Goal: Task Accomplishment & Management: Manage account settings

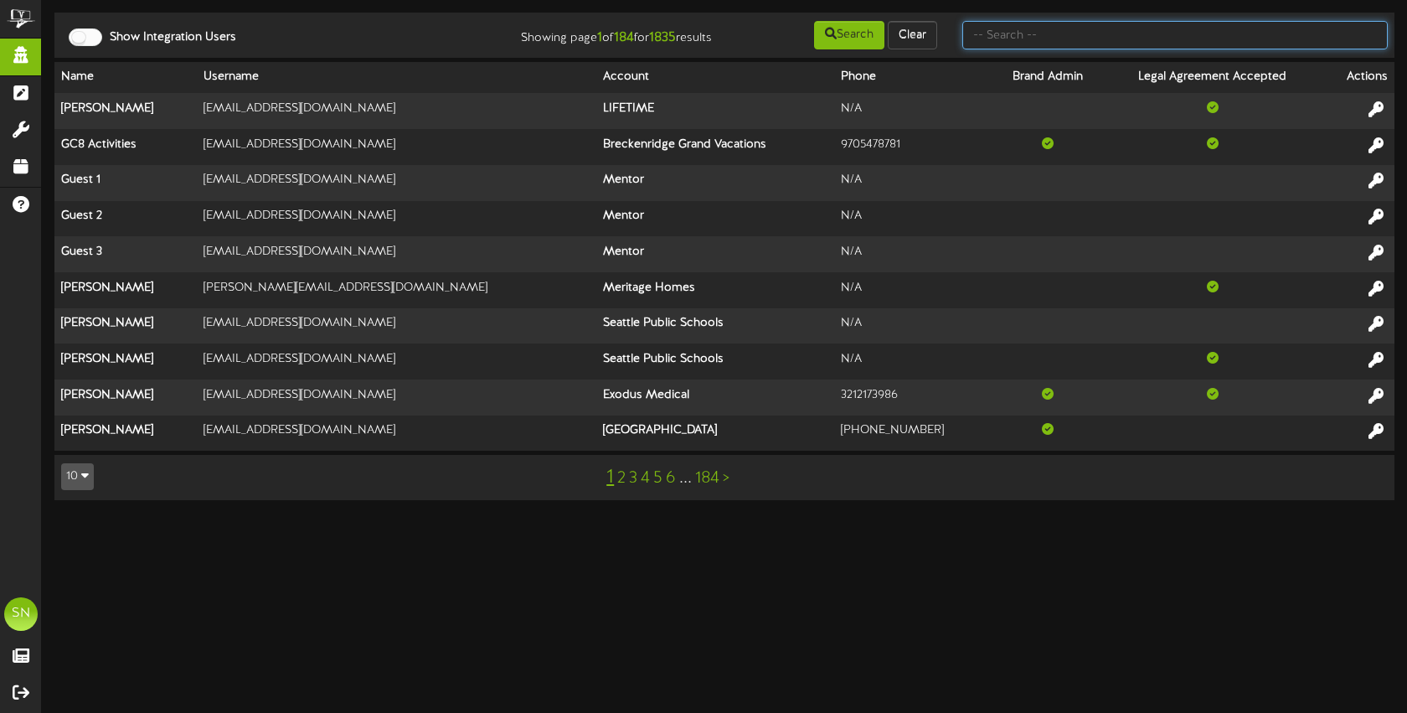
click at [1038, 42] on input "text" at bounding box center [1176, 35] width 426 height 28
type input "christine"
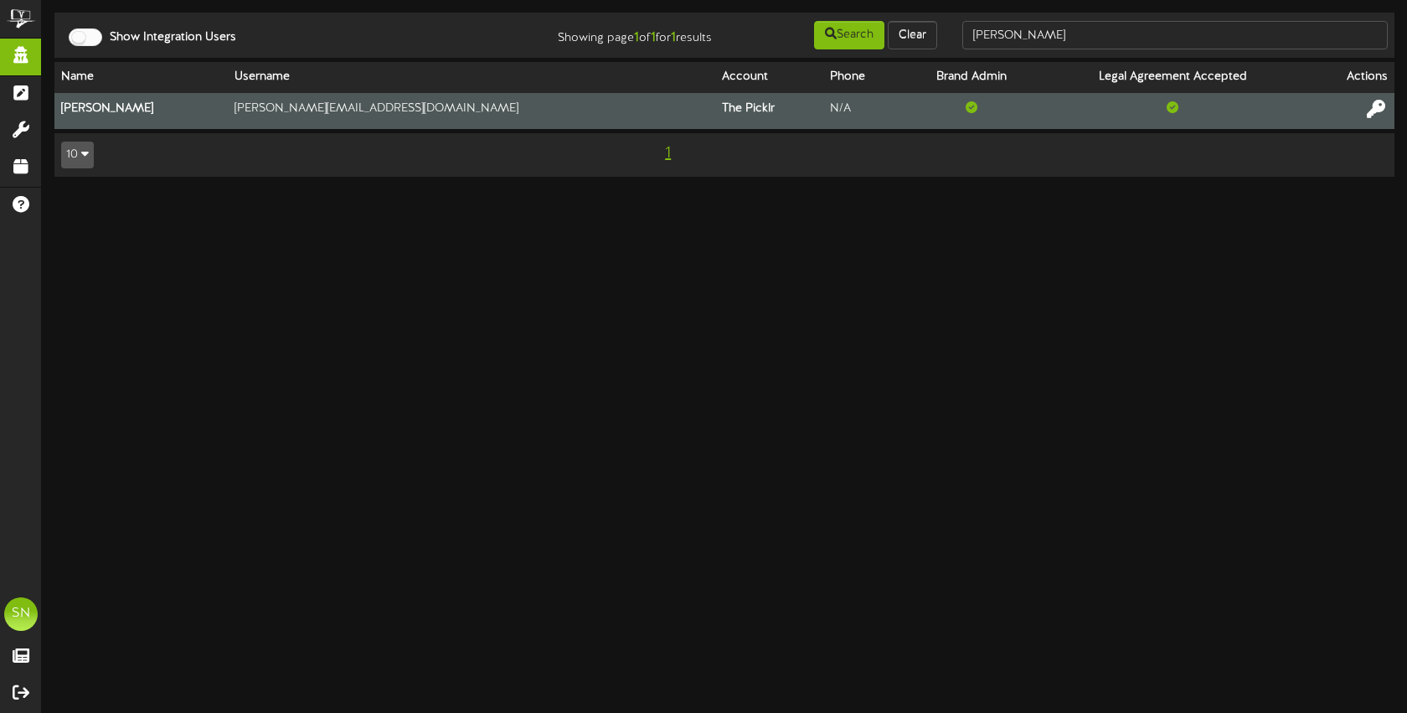
click at [1373, 103] on icon at bounding box center [1376, 109] width 18 height 18
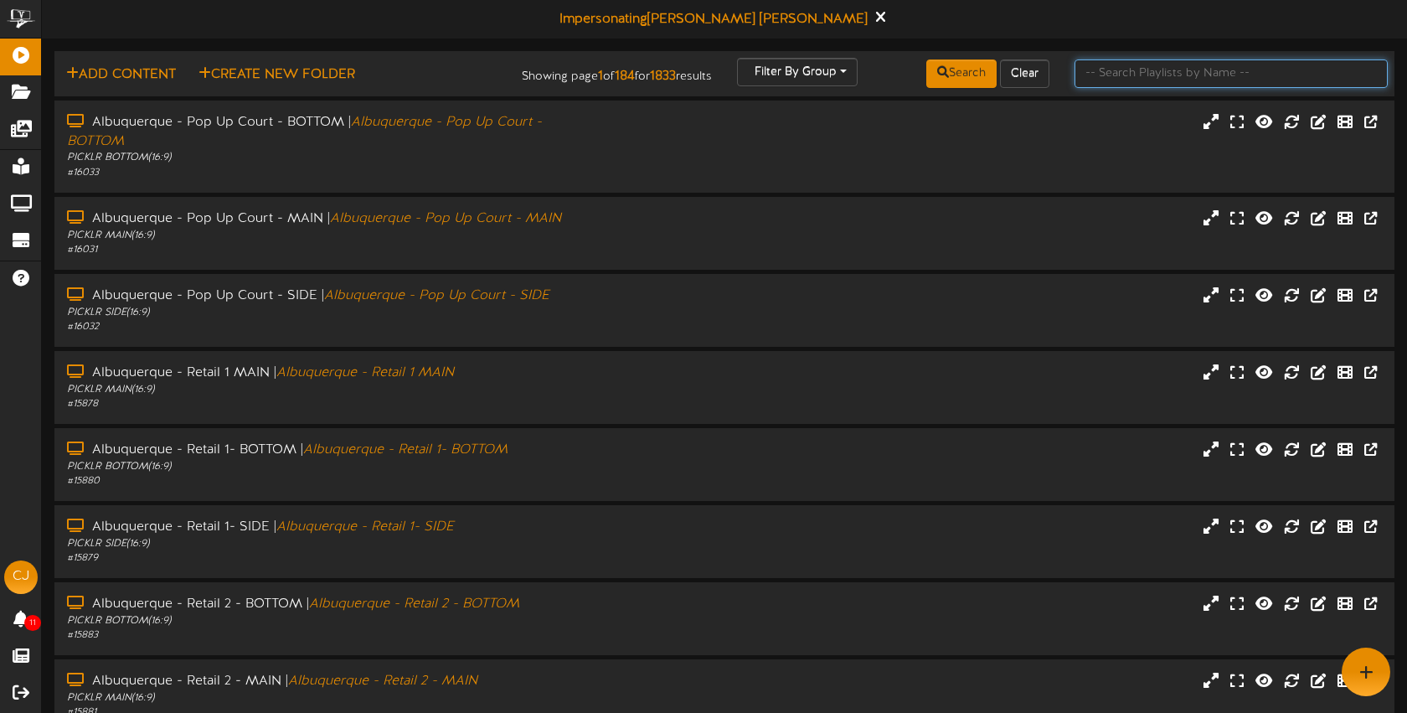
click at [1227, 78] on input "text" at bounding box center [1231, 73] width 313 height 28
type input "exton"
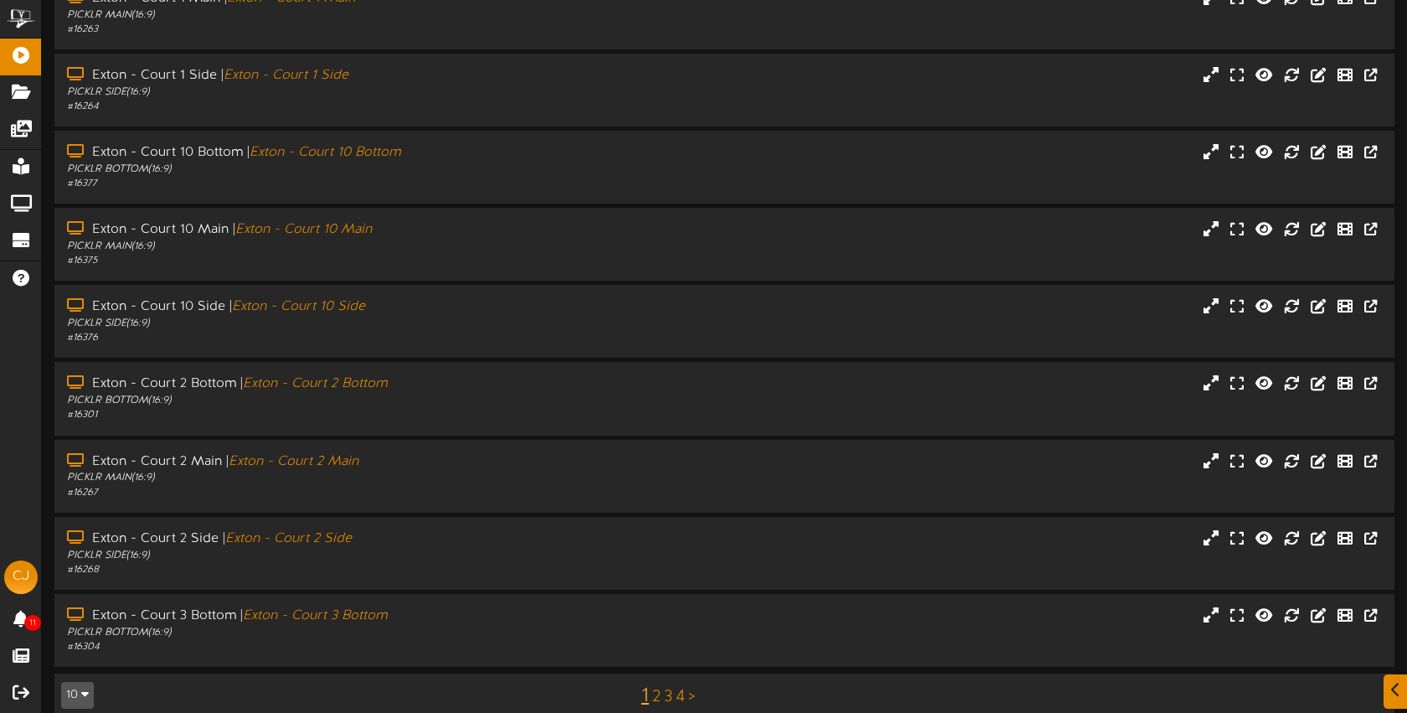
scroll to position [224, 0]
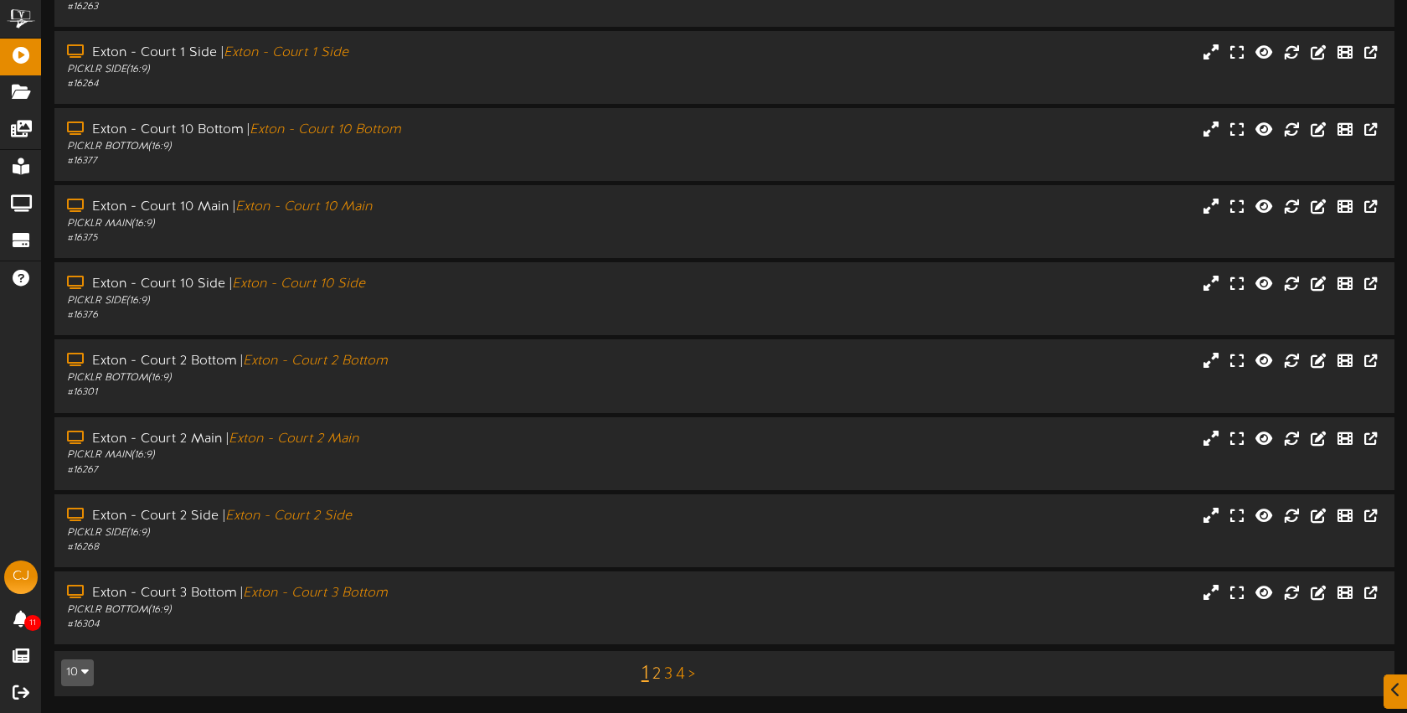
click at [656, 668] on link "2" at bounding box center [657, 674] width 8 height 18
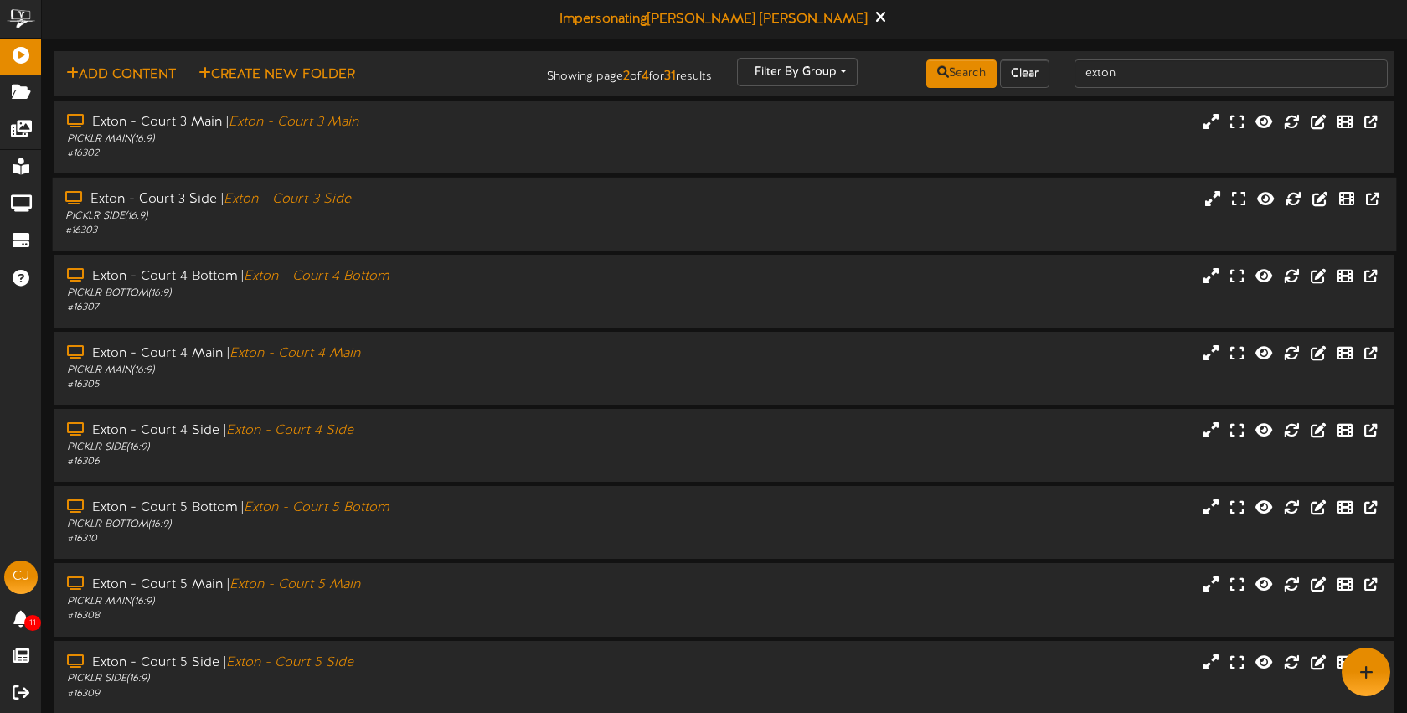
click at [473, 194] on div "Exton - Court 3 Side | Exton - Court 3 Side" at bounding box center [332, 199] width 535 height 19
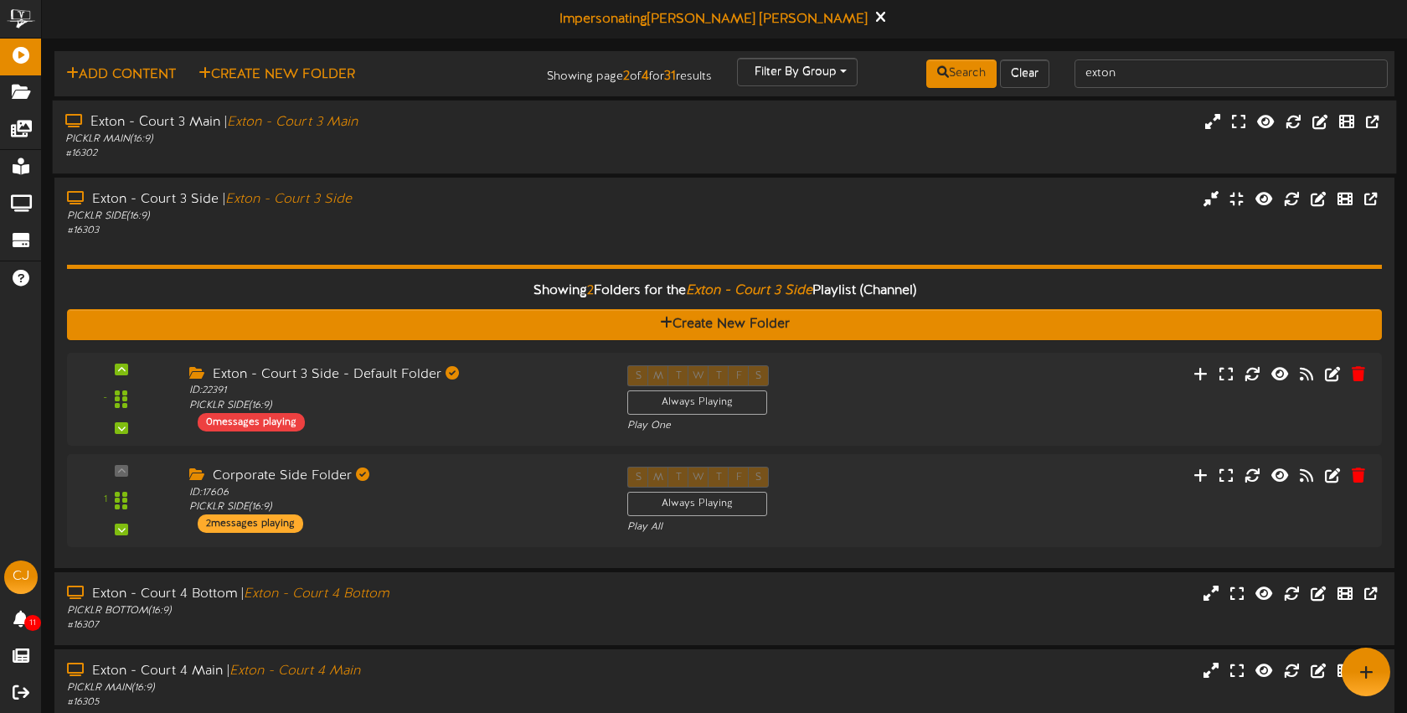
click at [549, 147] on div "# 16302" at bounding box center [332, 154] width 535 height 14
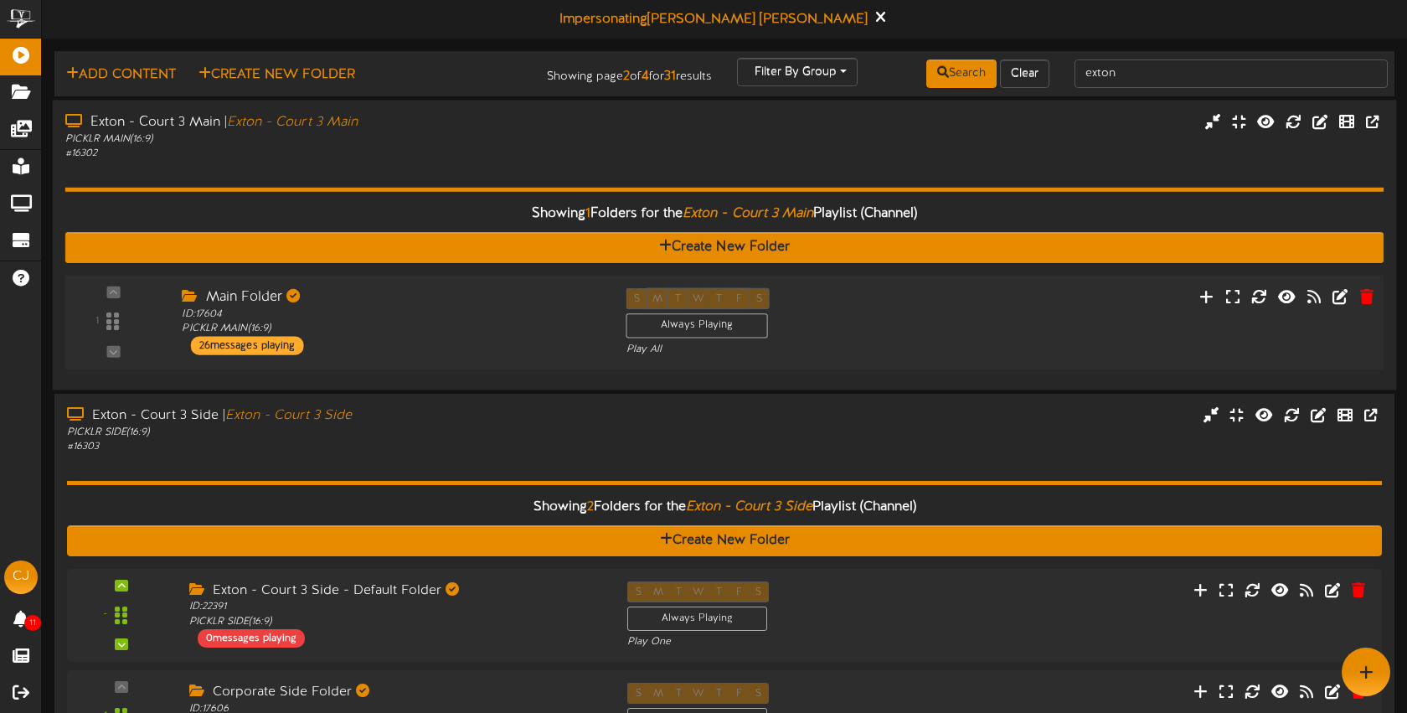
click at [483, 287] on div "Main Folder" at bounding box center [391, 296] width 419 height 19
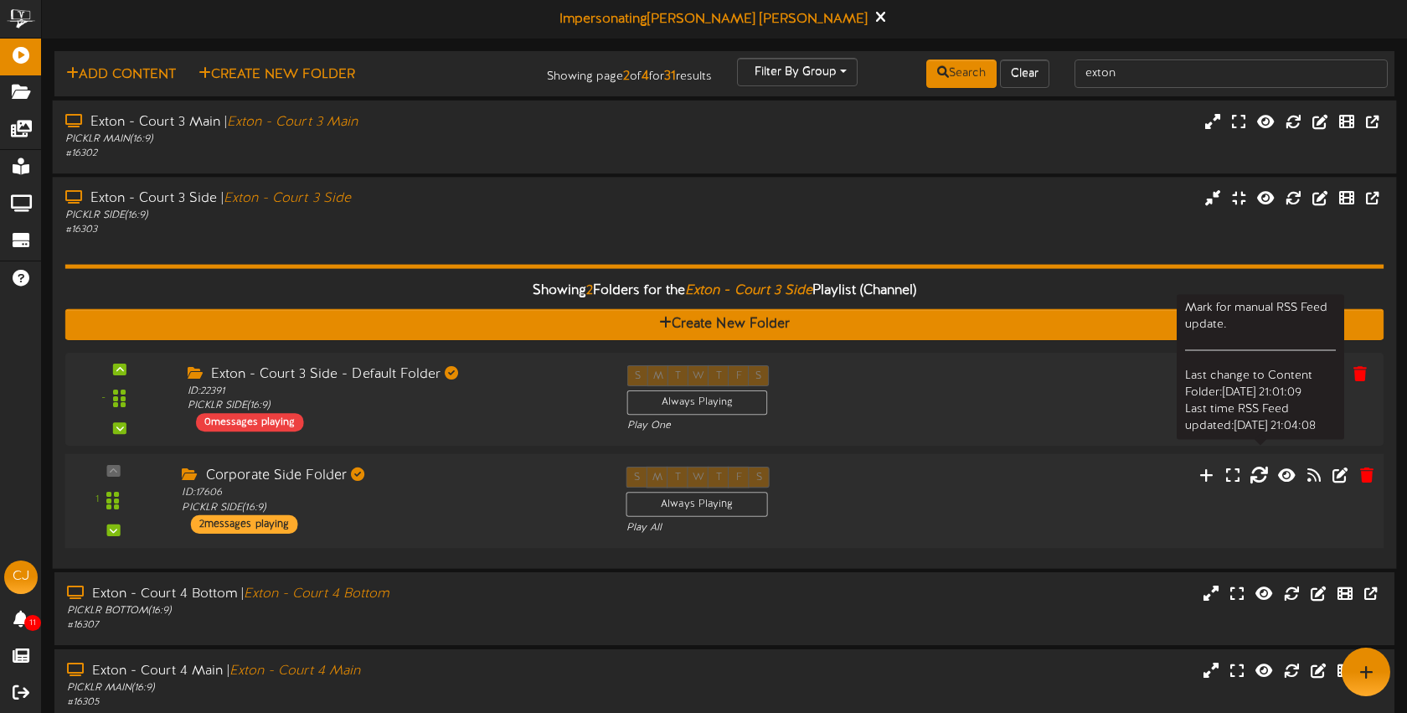
click at [1259, 477] on icon at bounding box center [1259, 474] width 18 height 18
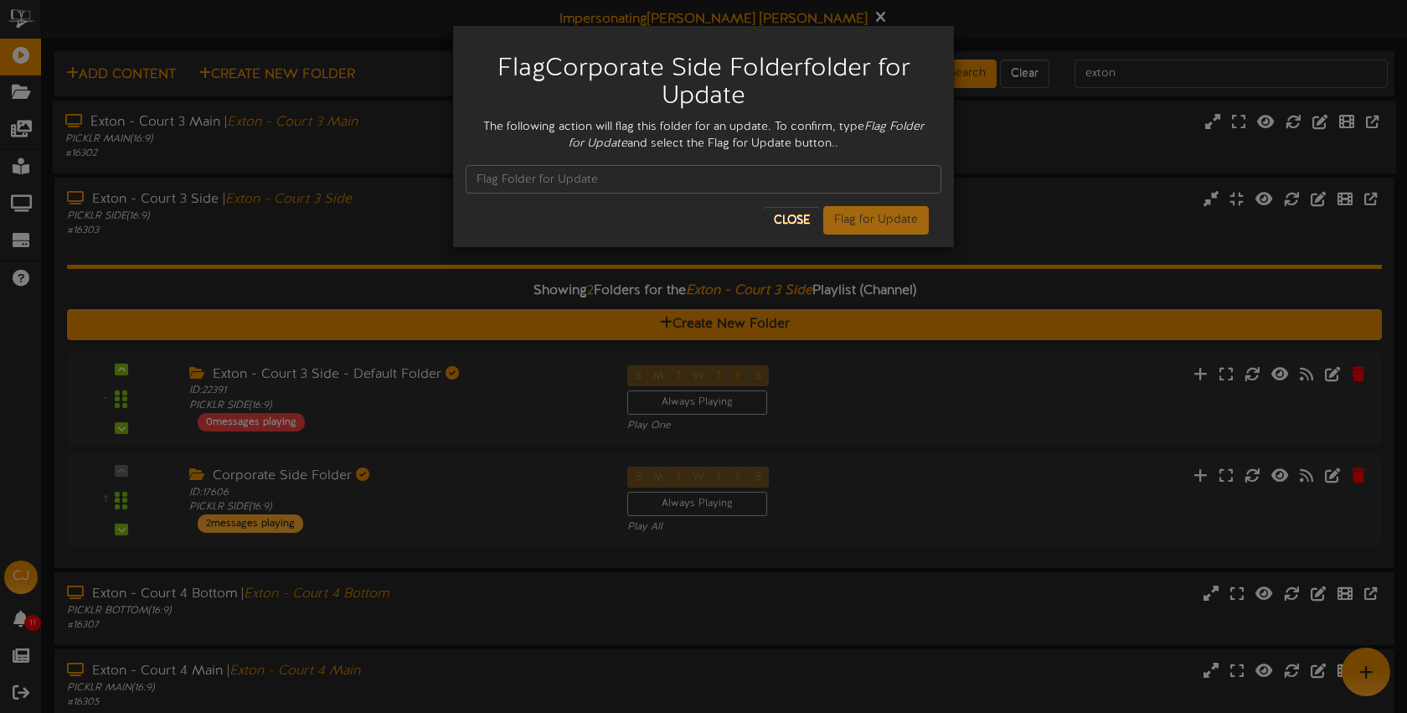
click at [121, 372] on div "Flag Corporate Side Folder folder for Update The following action will flag thi…" at bounding box center [703, 356] width 1407 height 713
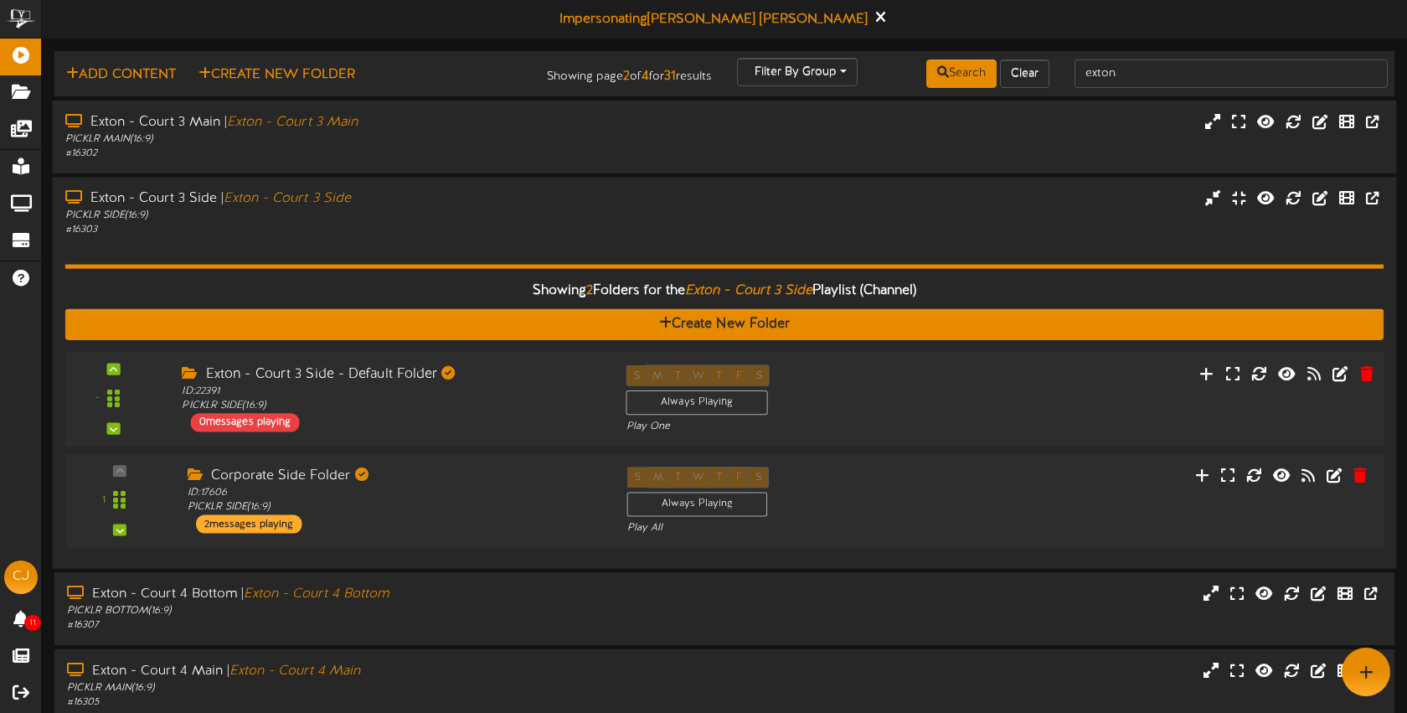
click at [121, 369] on div "-" at bounding box center [113, 398] width 85 height 68
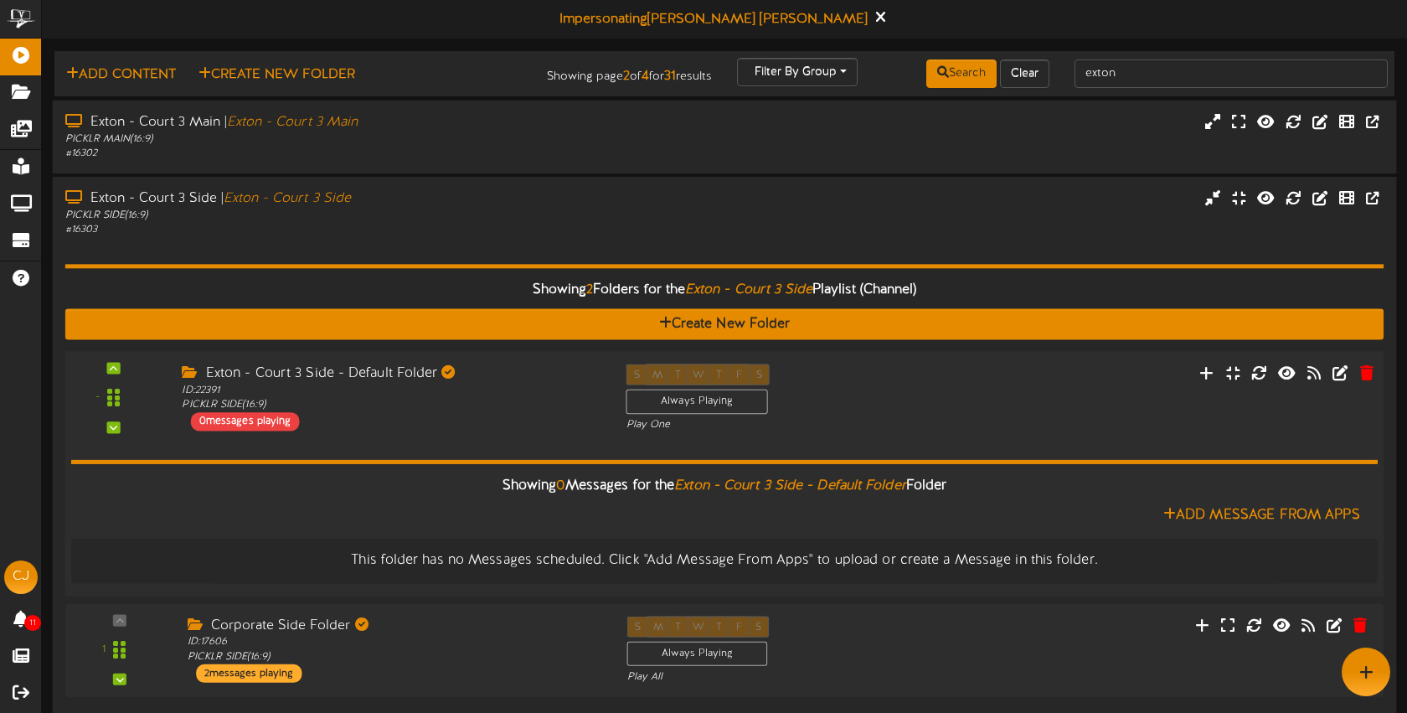
click at [121, 369] on div "-" at bounding box center [113, 398] width 85 height 68
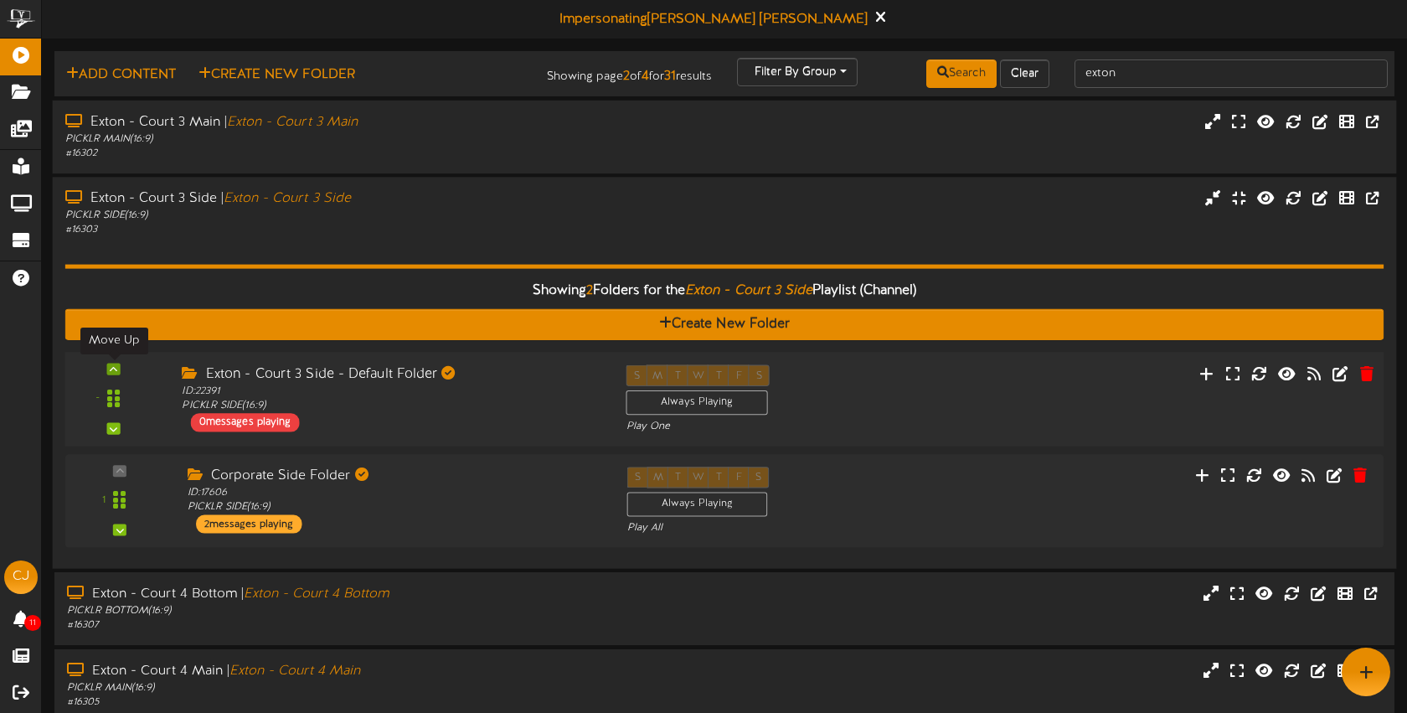
click at [118, 371] on div at bounding box center [113, 369] width 13 height 12
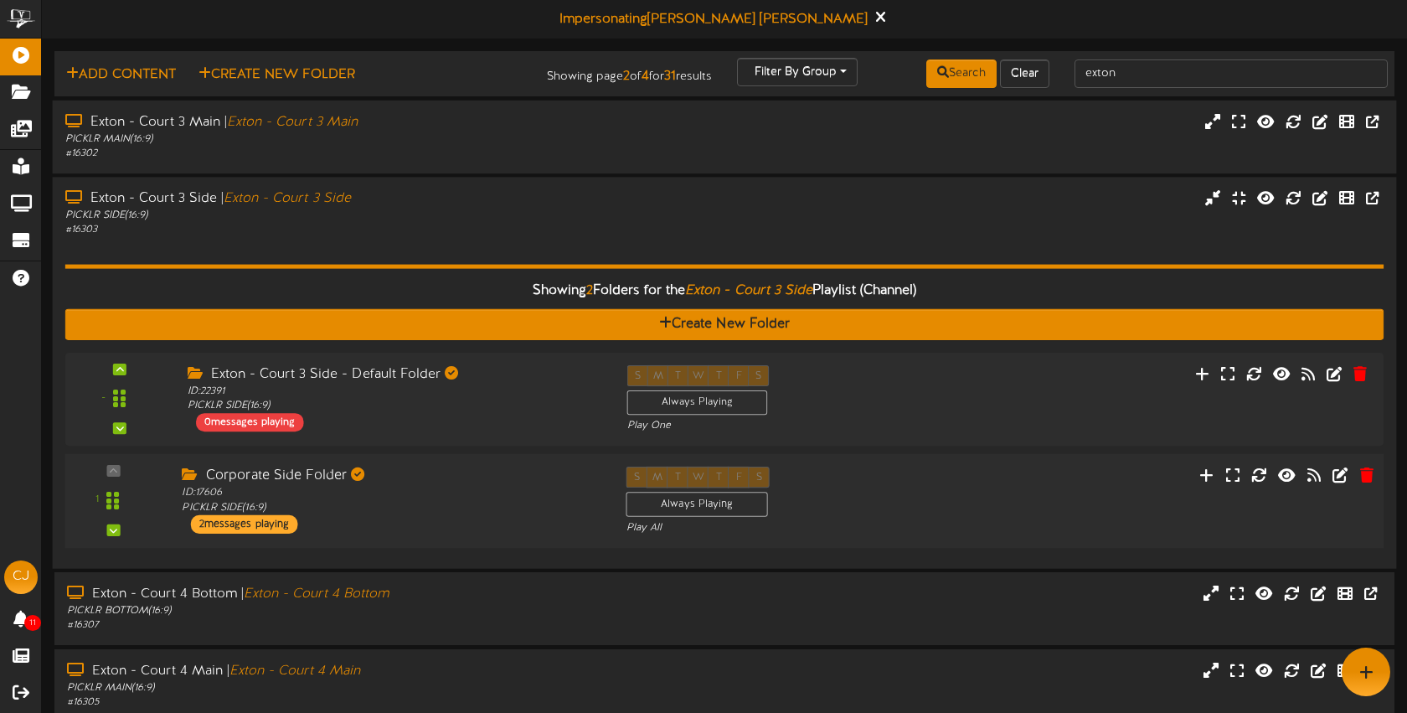
click at [118, 470] on div "1" at bounding box center [113, 501] width 85 height 68
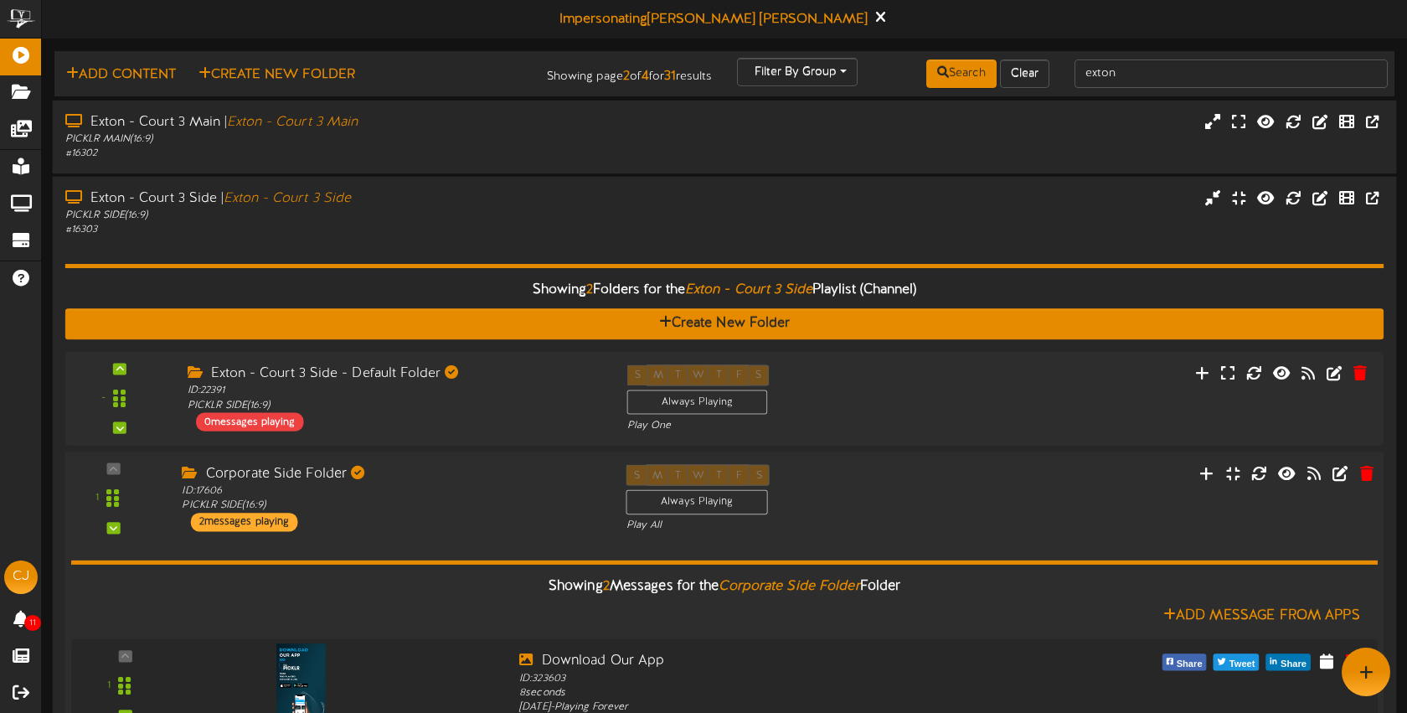
click at [118, 470] on div "1" at bounding box center [113, 498] width 85 height 68
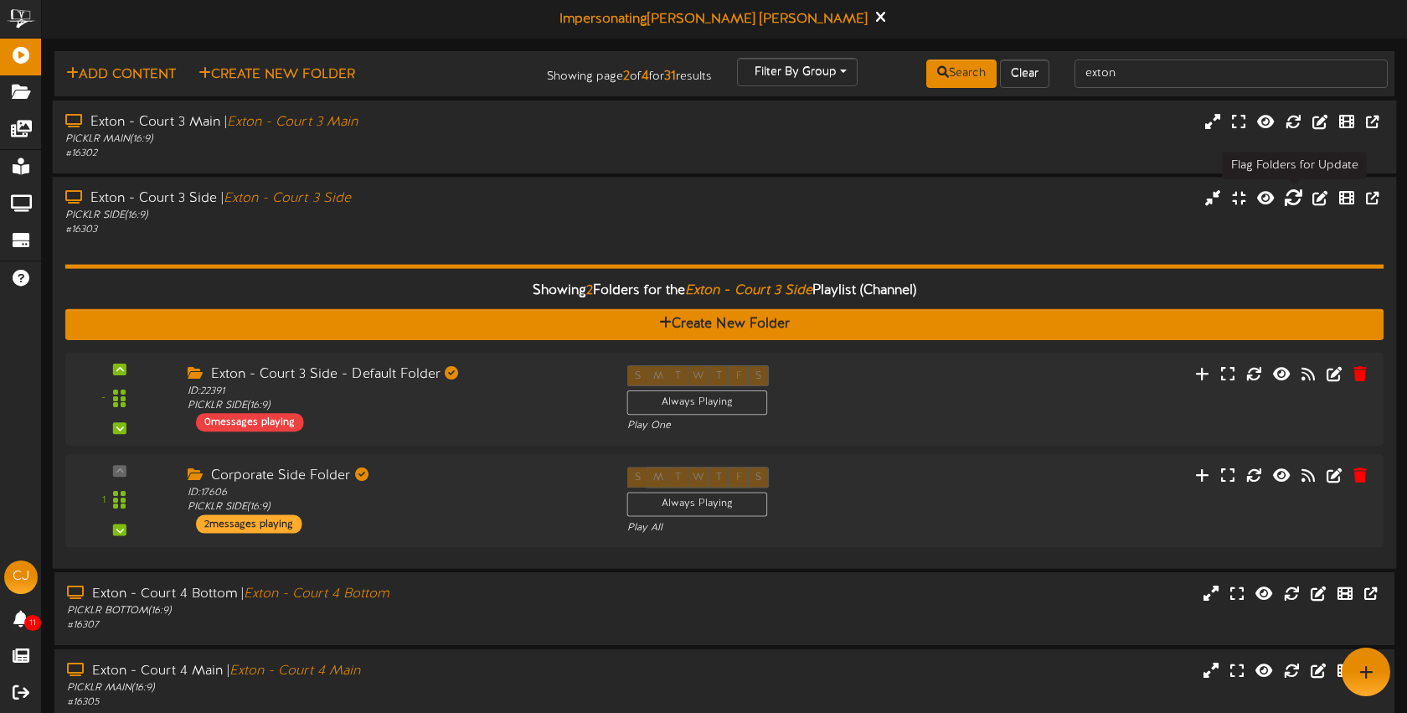
click at [1295, 197] on icon at bounding box center [1293, 197] width 18 height 18
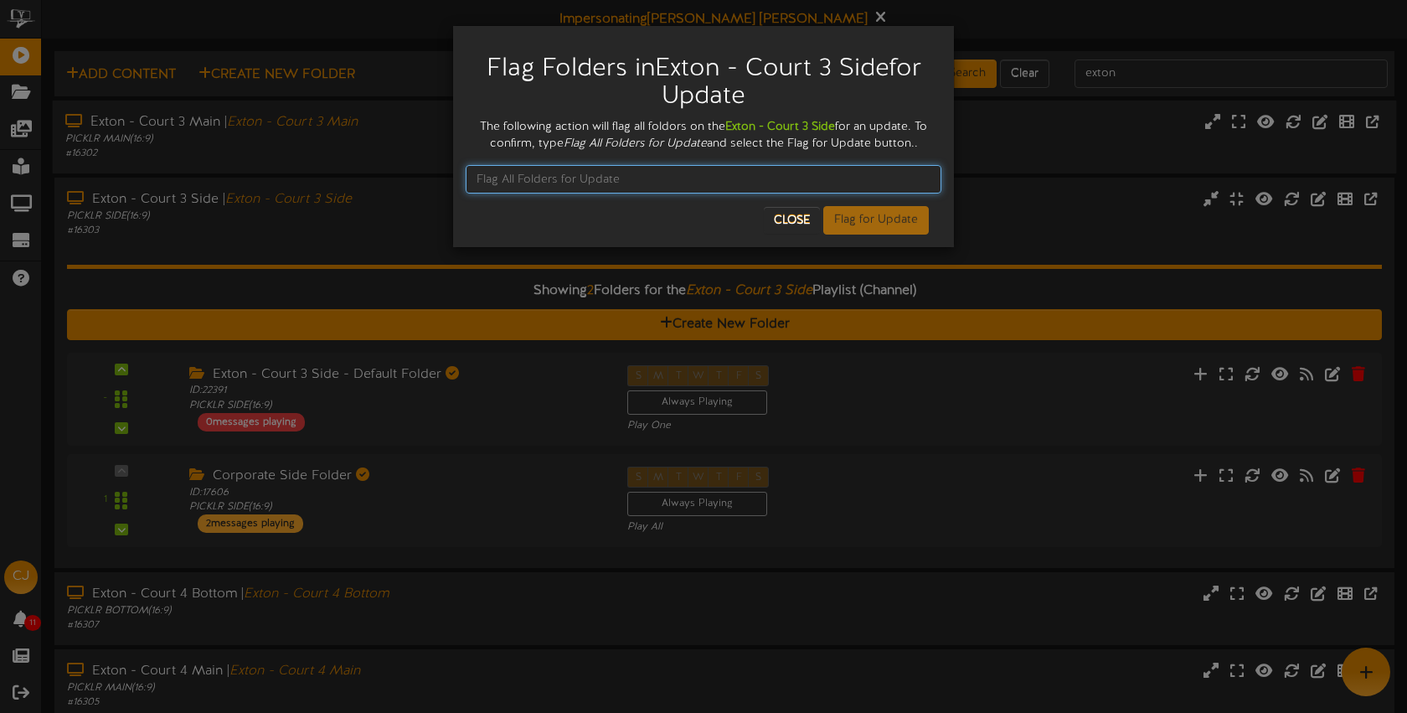
click at [584, 175] on input "text" at bounding box center [704, 179] width 476 height 28
type input "F"
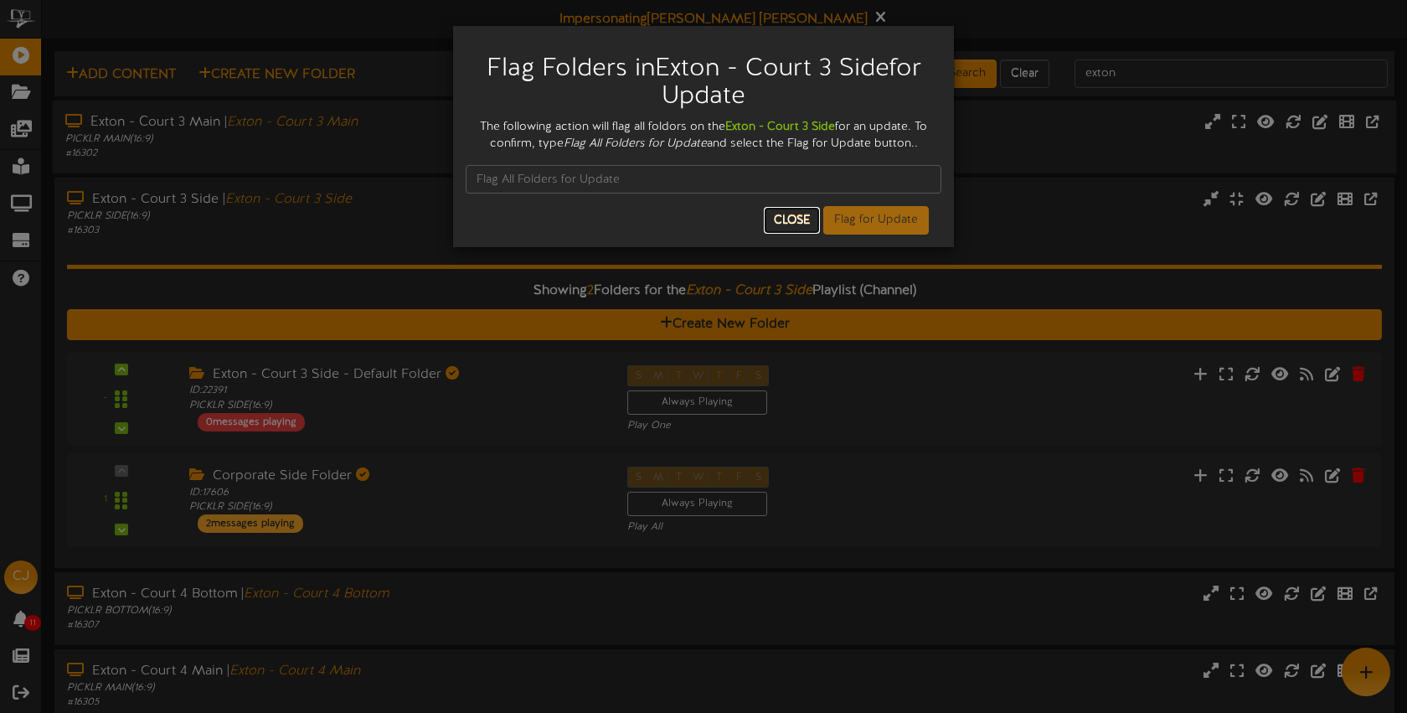
click at [791, 223] on button "Close" at bounding box center [792, 220] width 56 height 27
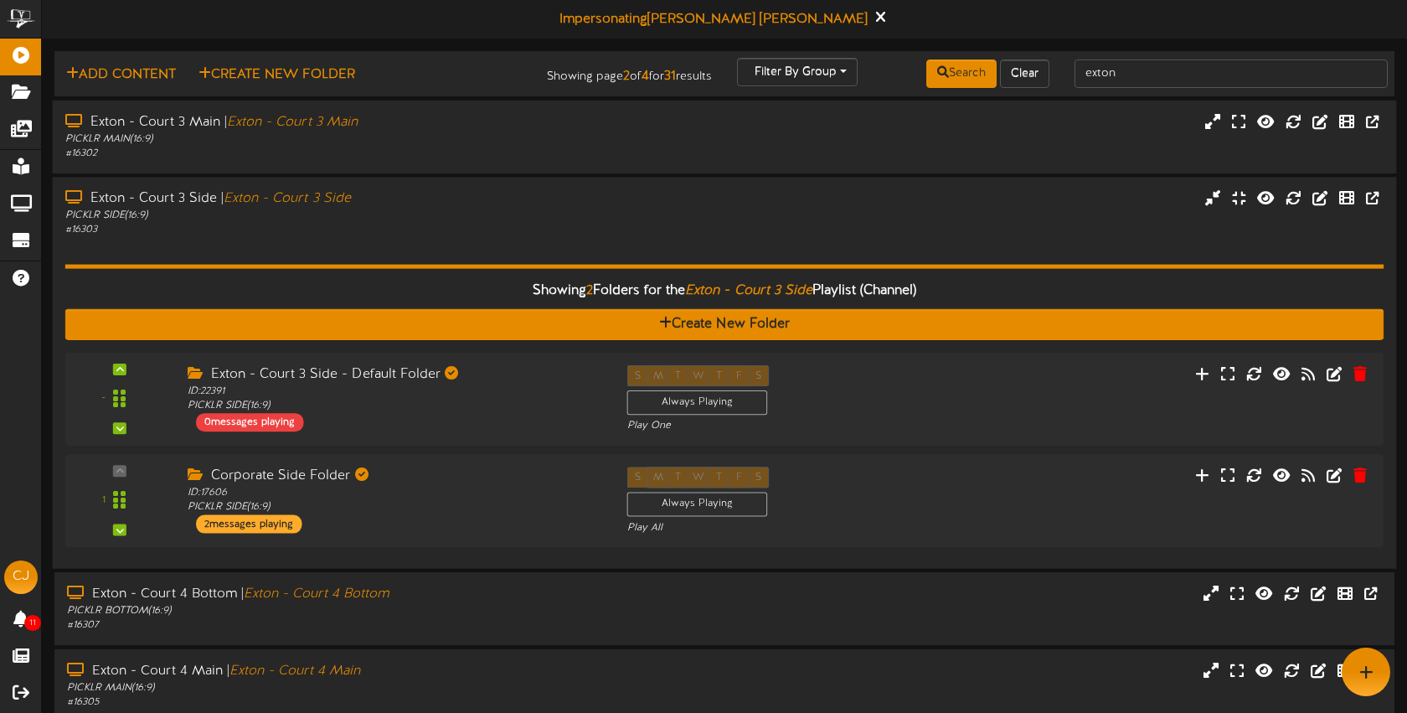
click at [526, 237] on div "Showing 2 Folders for the Exton - Court 3 Side Playlist (Channel) Create New Fo…" at bounding box center [724, 396] width 1319 height 318
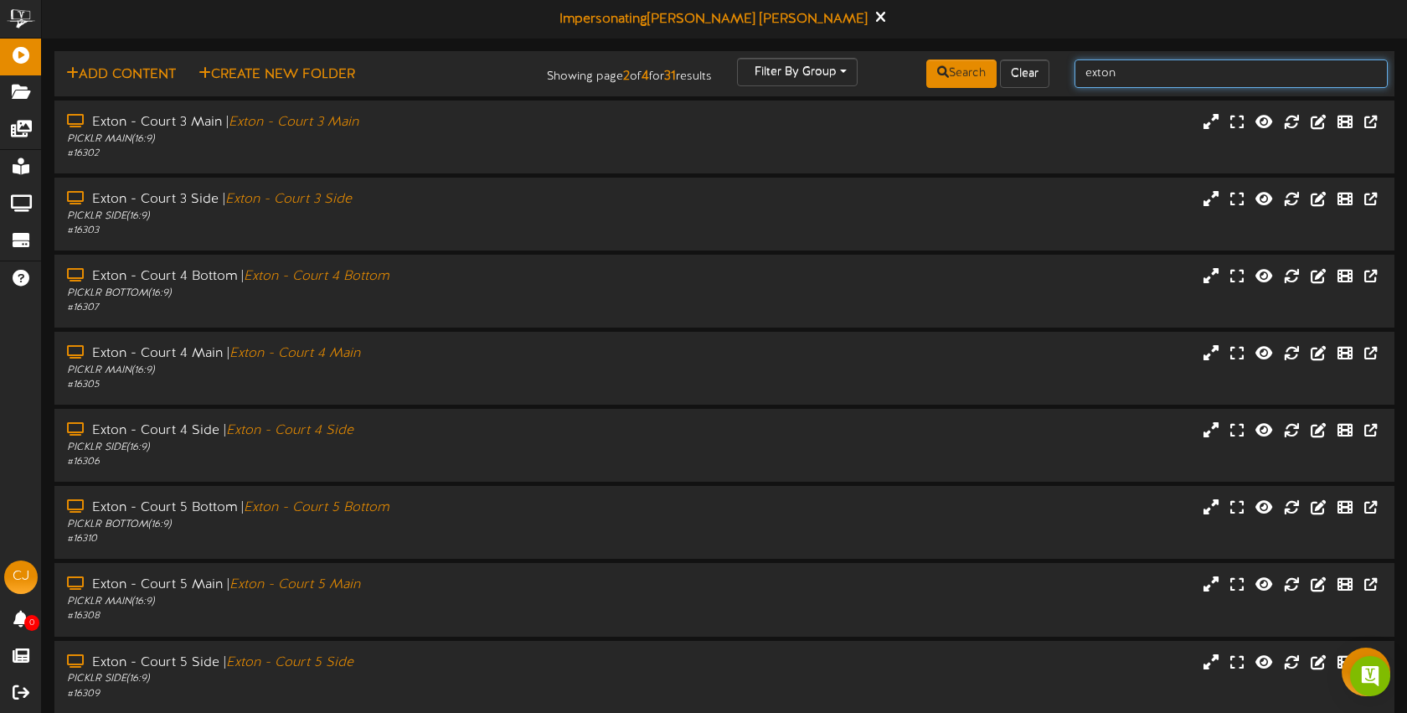
click at [1127, 66] on input "exton" at bounding box center [1231, 73] width 313 height 28
click at [438, 205] on div "Exton - Court 3 Side | Exton - Court 3 Side" at bounding box center [332, 199] width 535 height 19
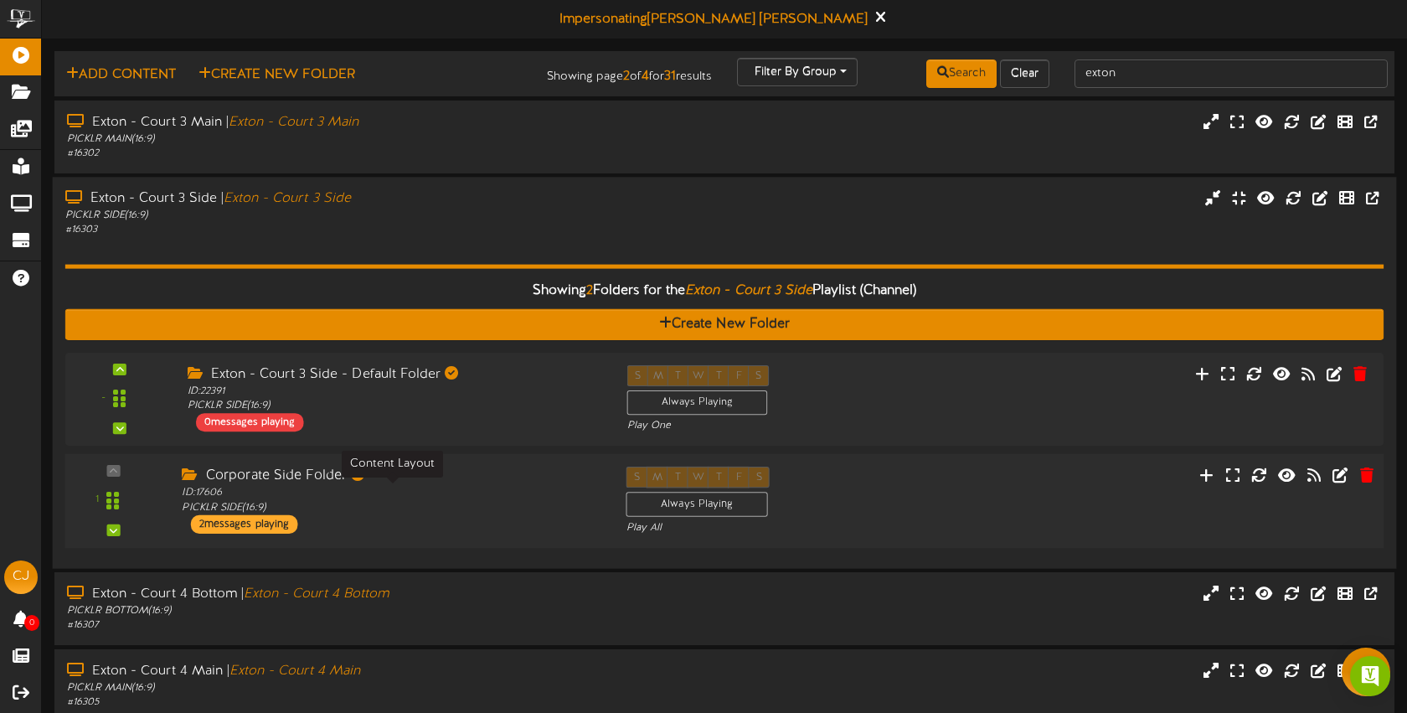
click at [519, 486] on div "ID: 17606 PICKLR SIDE ( 16:9 )" at bounding box center [391, 500] width 419 height 29
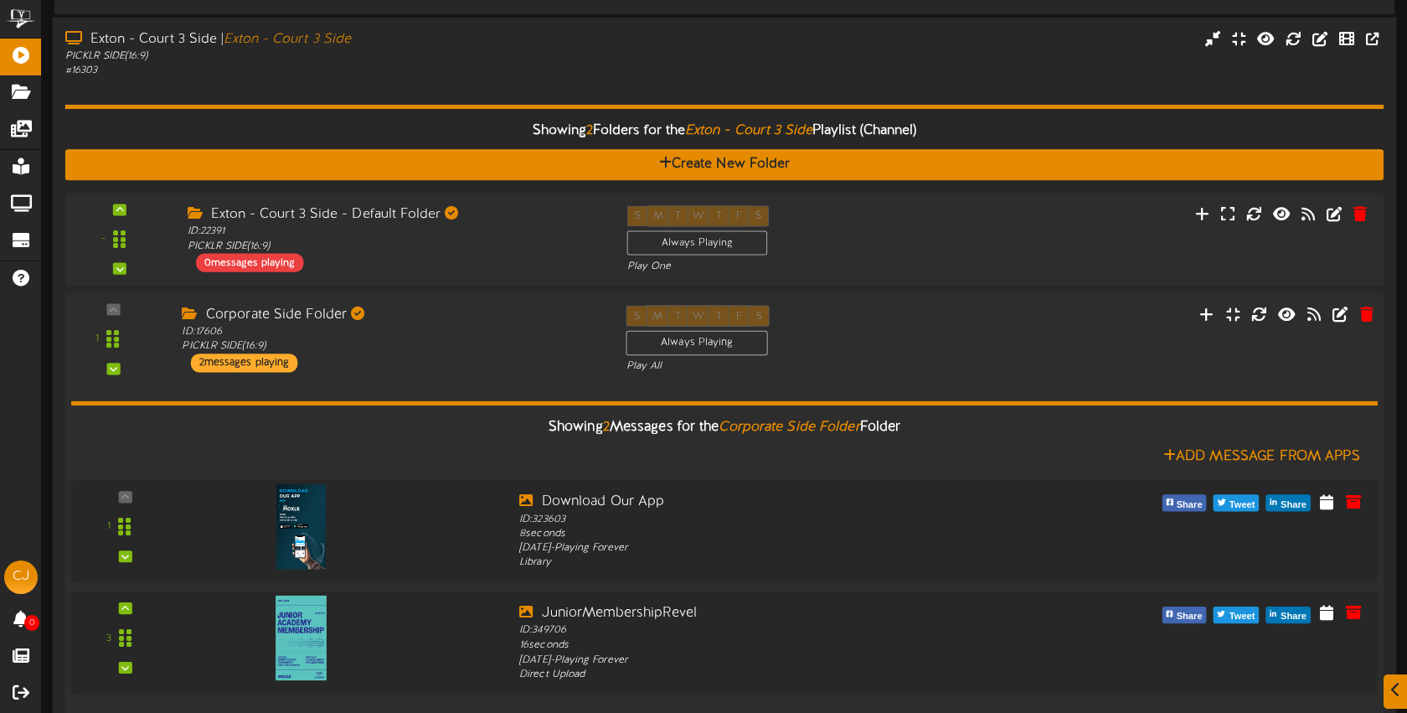
scroll to position [220, 0]
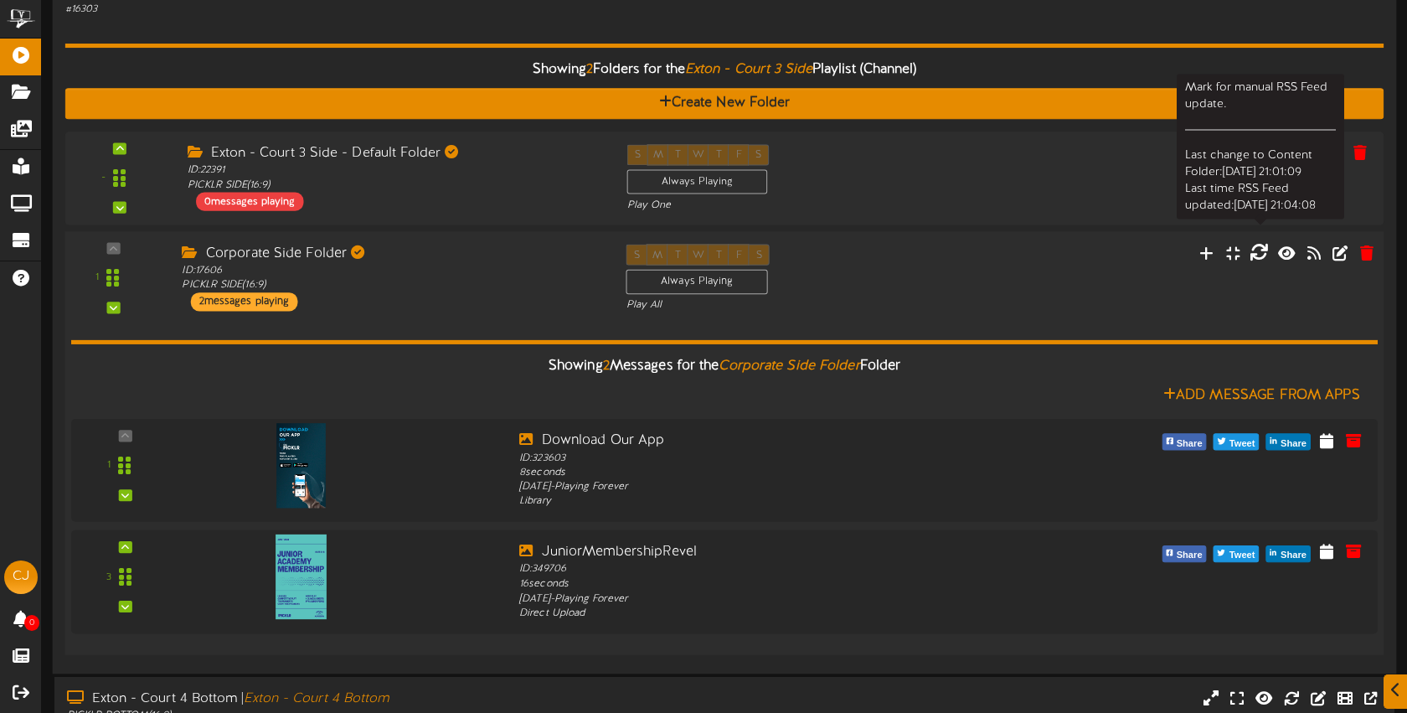
click at [1260, 255] on icon at bounding box center [1259, 252] width 18 height 18
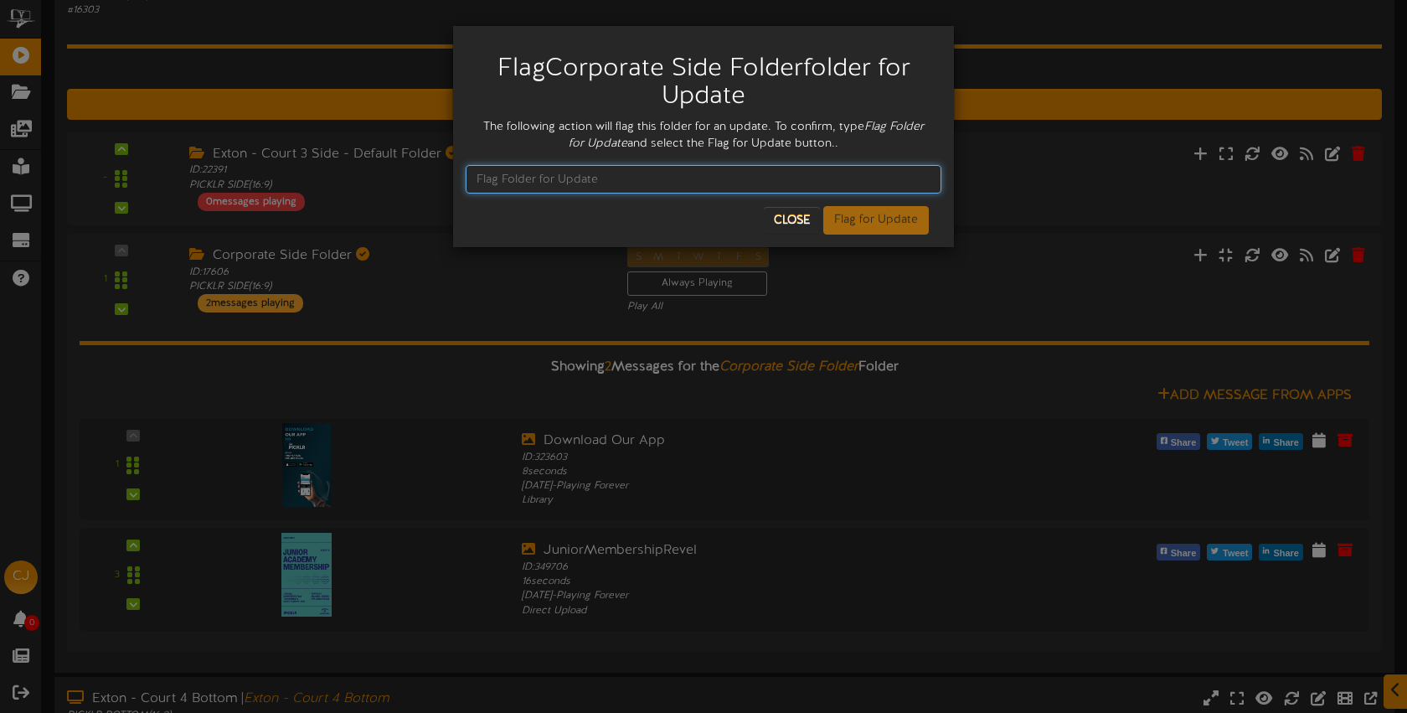
click at [672, 178] on input "text" at bounding box center [704, 179] width 476 height 28
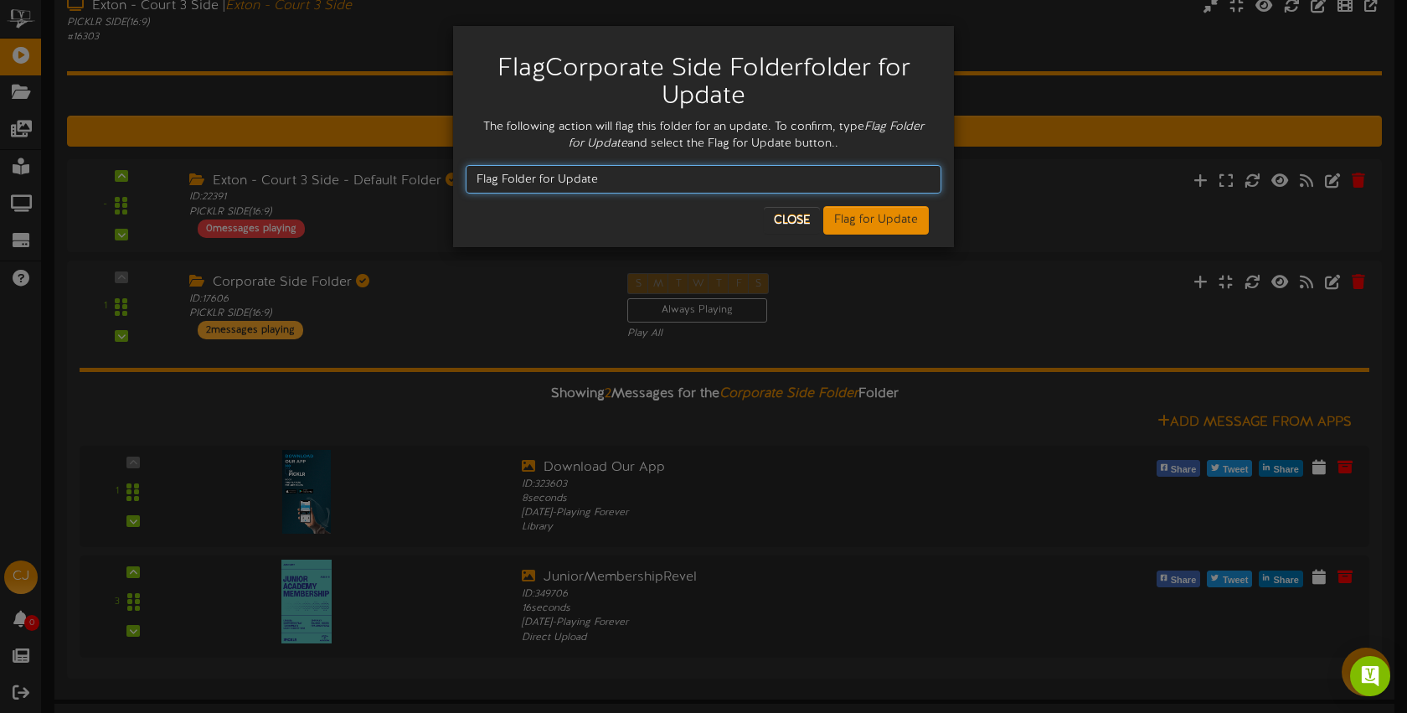
scroll to position [189, 0]
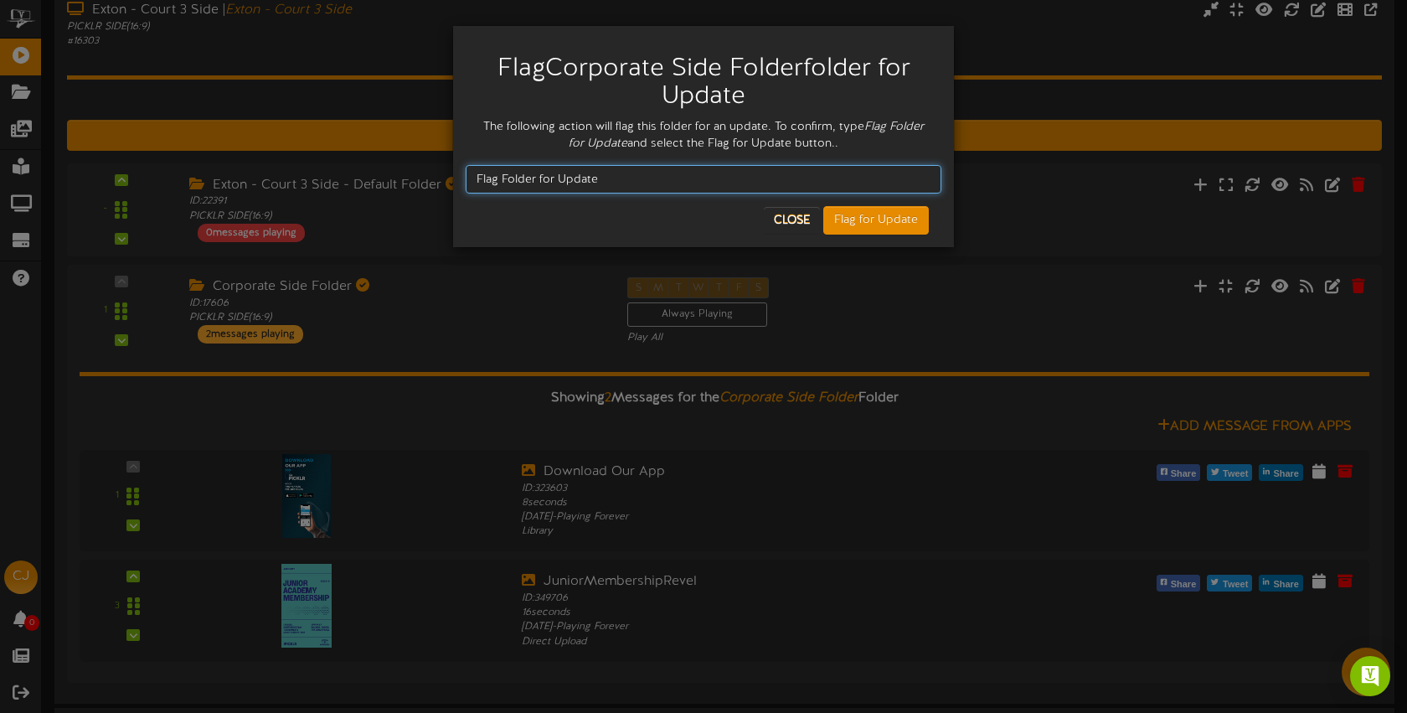
type input "Flag Folder for Update"
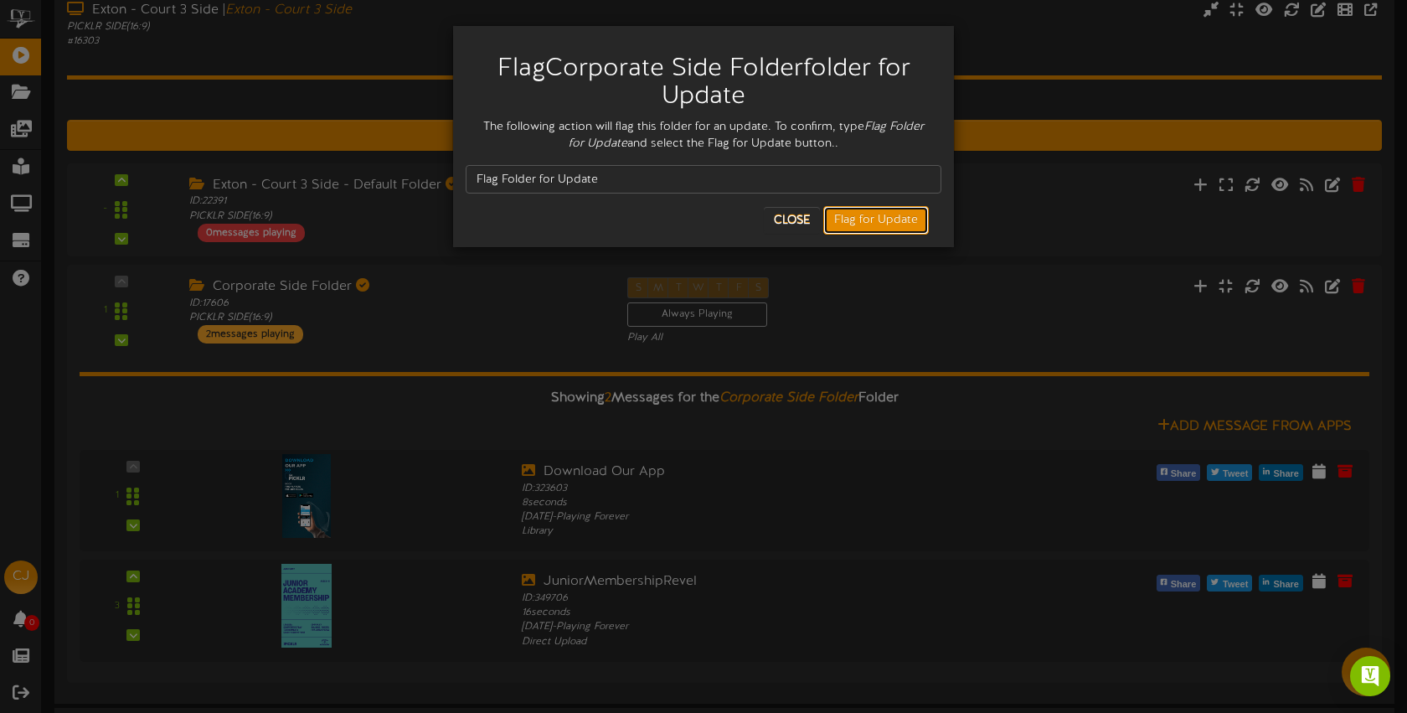
click at [868, 224] on button "Flag for Update" at bounding box center [876, 220] width 106 height 28
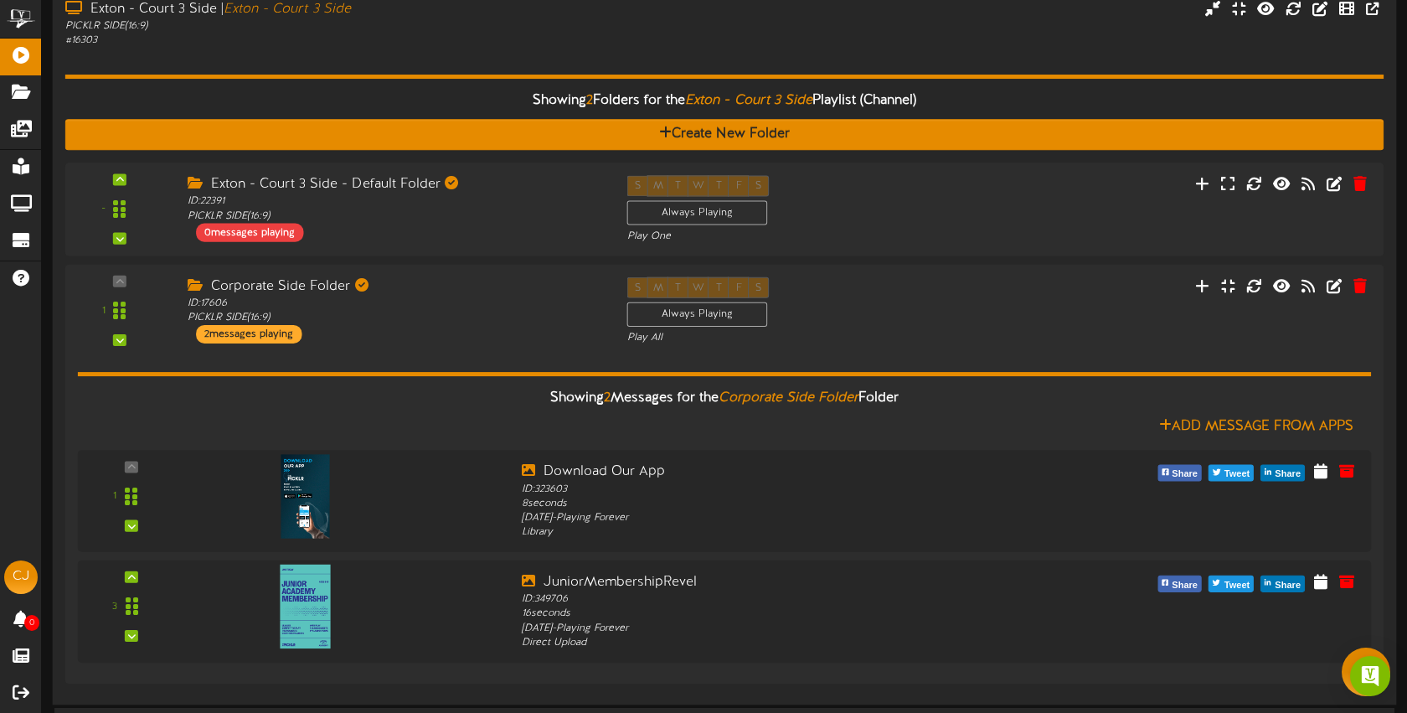
click at [326, 71] on div "Showing 2 Folders for the Exton - Court 3 Side Playlist (Channel) Create New Fo…" at bounding box center [724, 370] width 1319 height 644
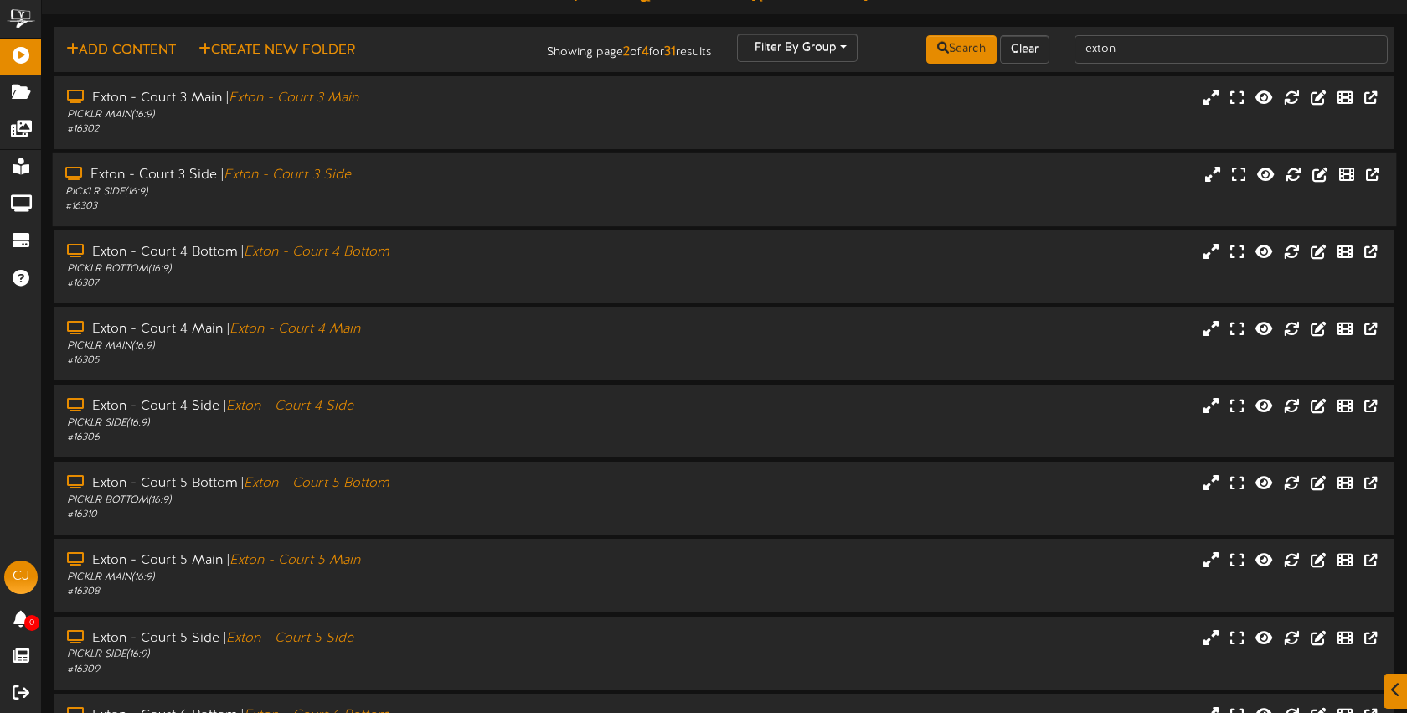
scroll to position [27, 0]
click at [422, 200] on div "# 16303" at bounding box center [332, 204] width 535 height 14
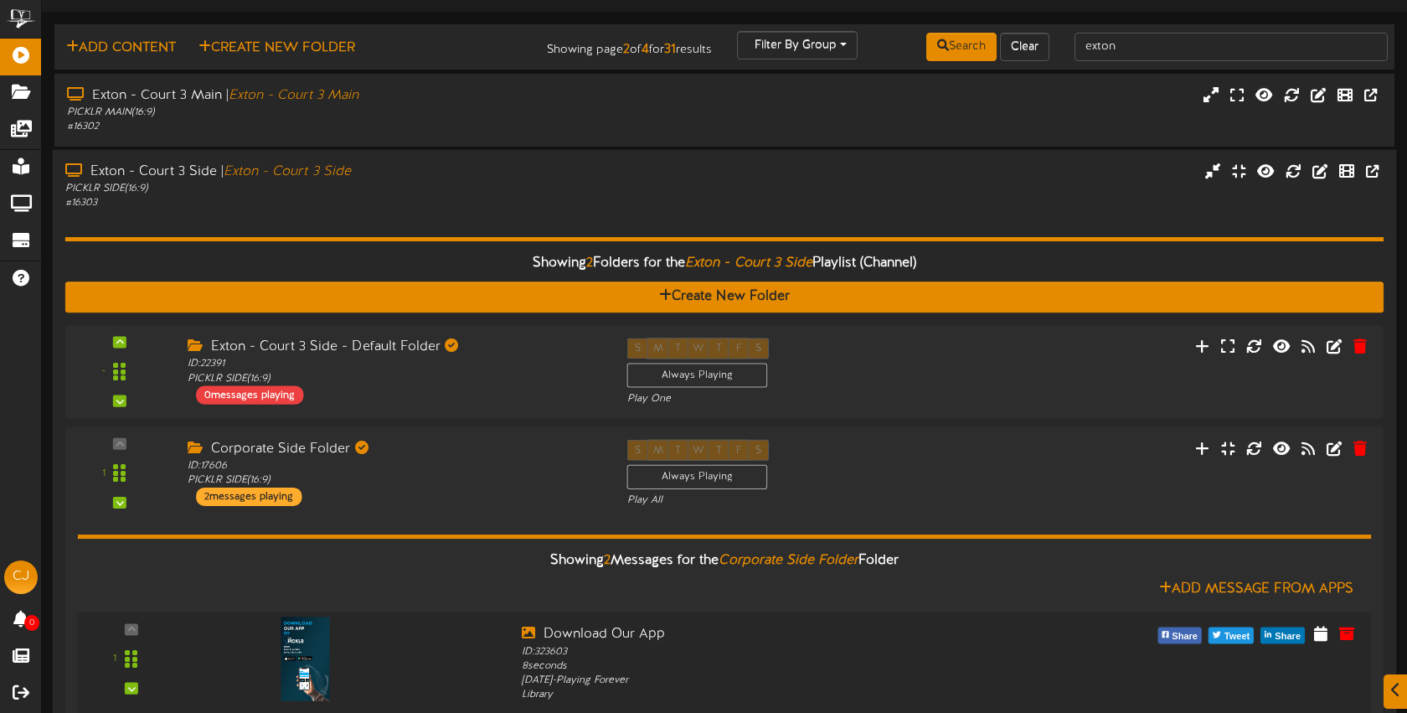
click at [355, 177] on div "Exton - Court 3 Side | Exton - Court 3 Side" at bounding box center [332, 172] width 535 height 19
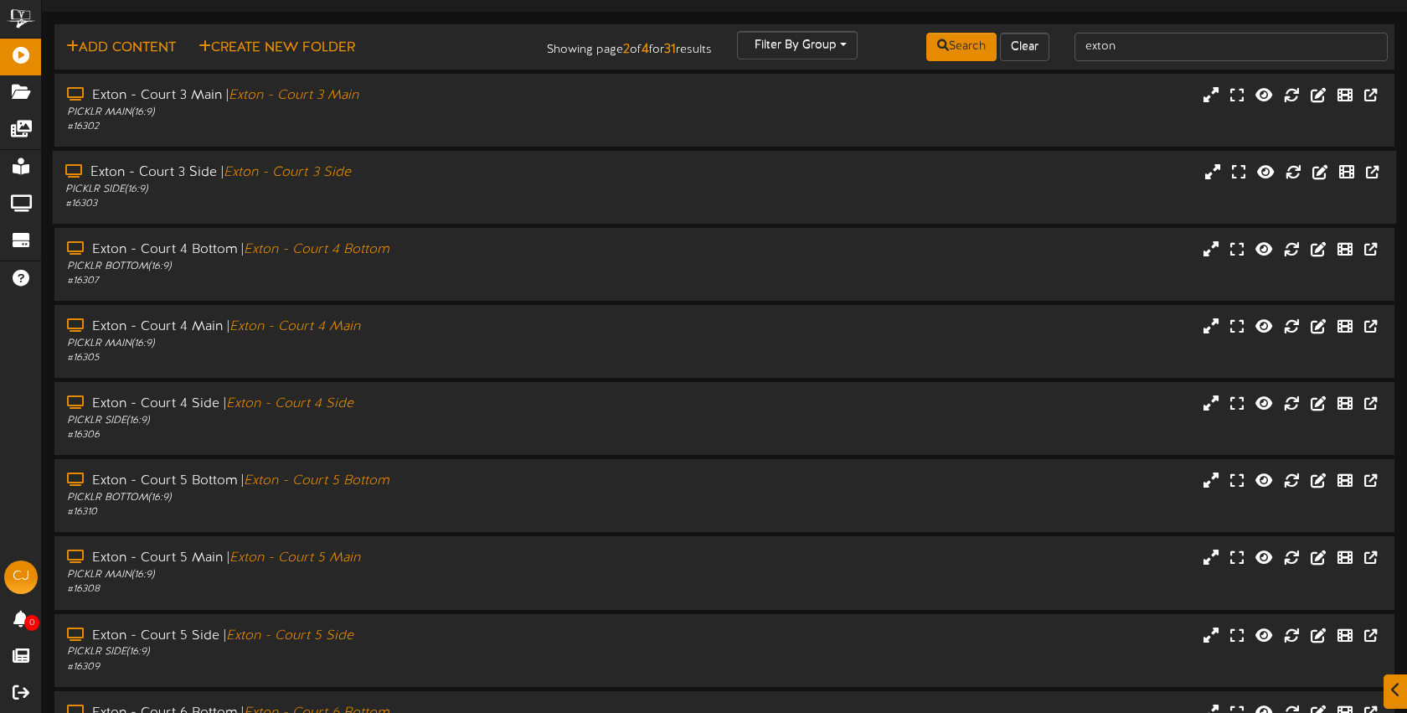
click at [431, 194] on div "PICKLR SIDE ( 16:9 )" at bounding box center [332, 190] width 535 height 14
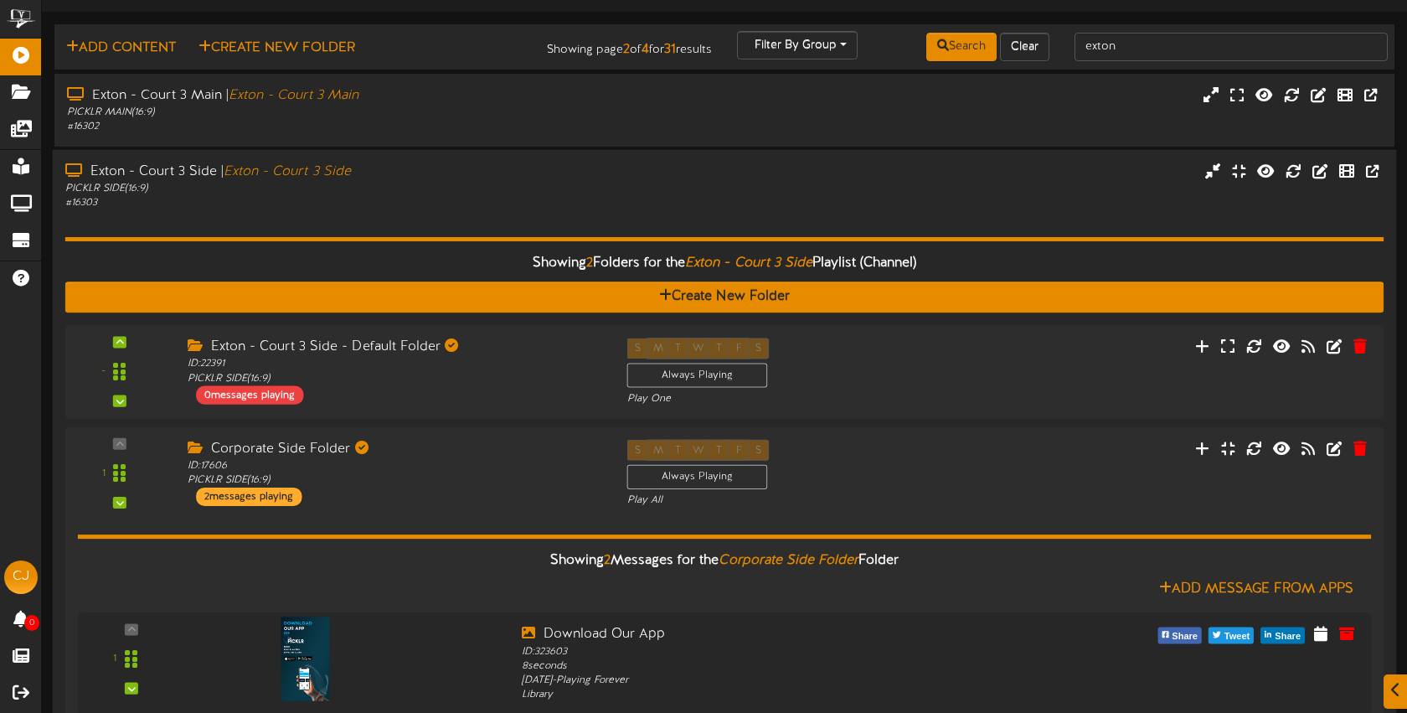
click at [1122, 183] on div "Exton - Court 3 Side | Exton - Court 3 Side PICKLR SIDE ( 16:9 ) # 16303" at bounding box center [725, 187] width 1345 height 48
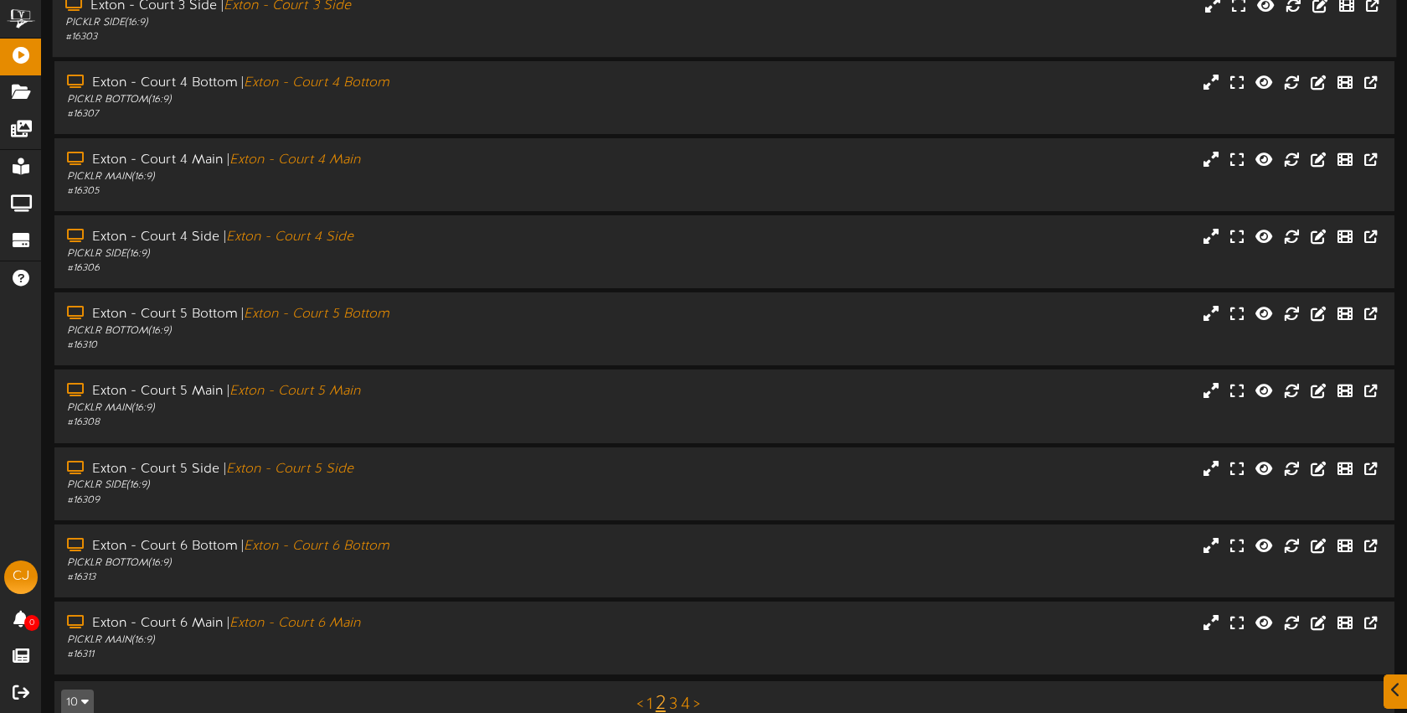
scroll to position [224, 0]
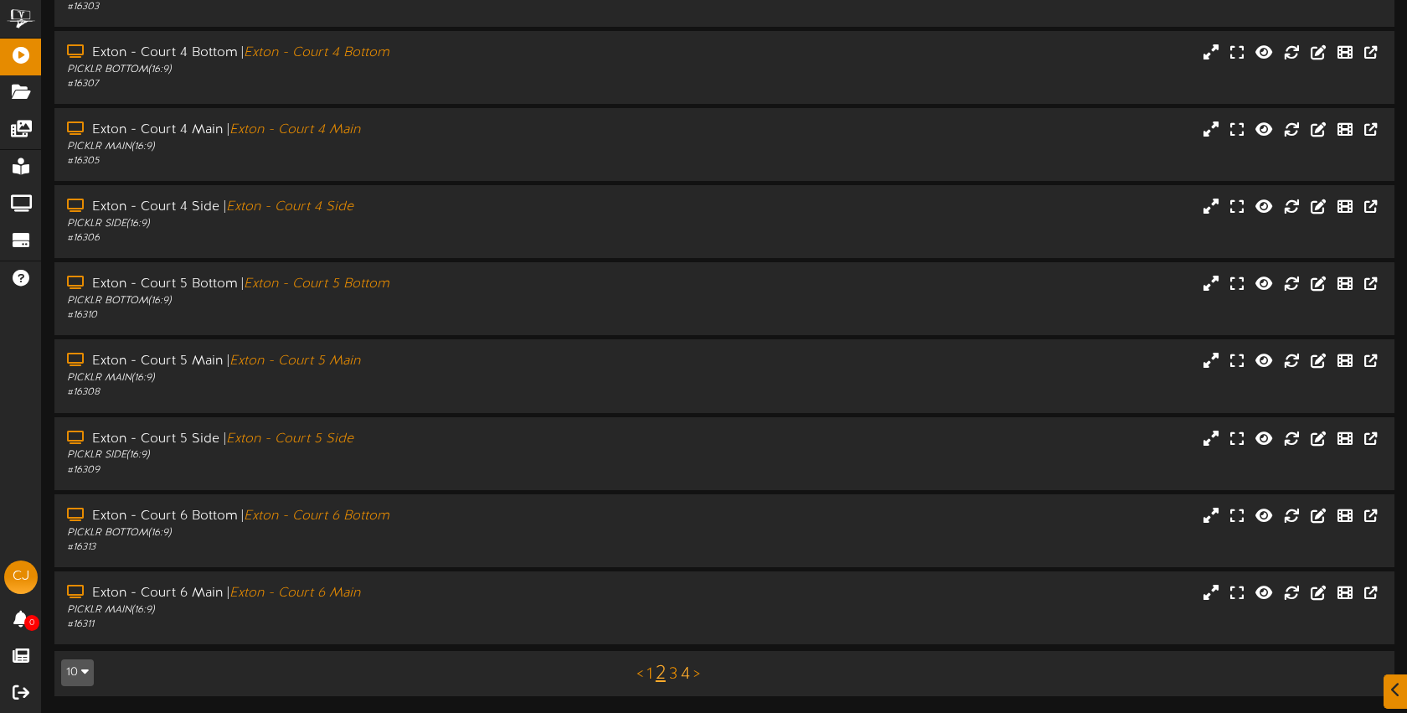
click at [685, 672] on link "4" at bounding box center [685, 674] width 9 height 18
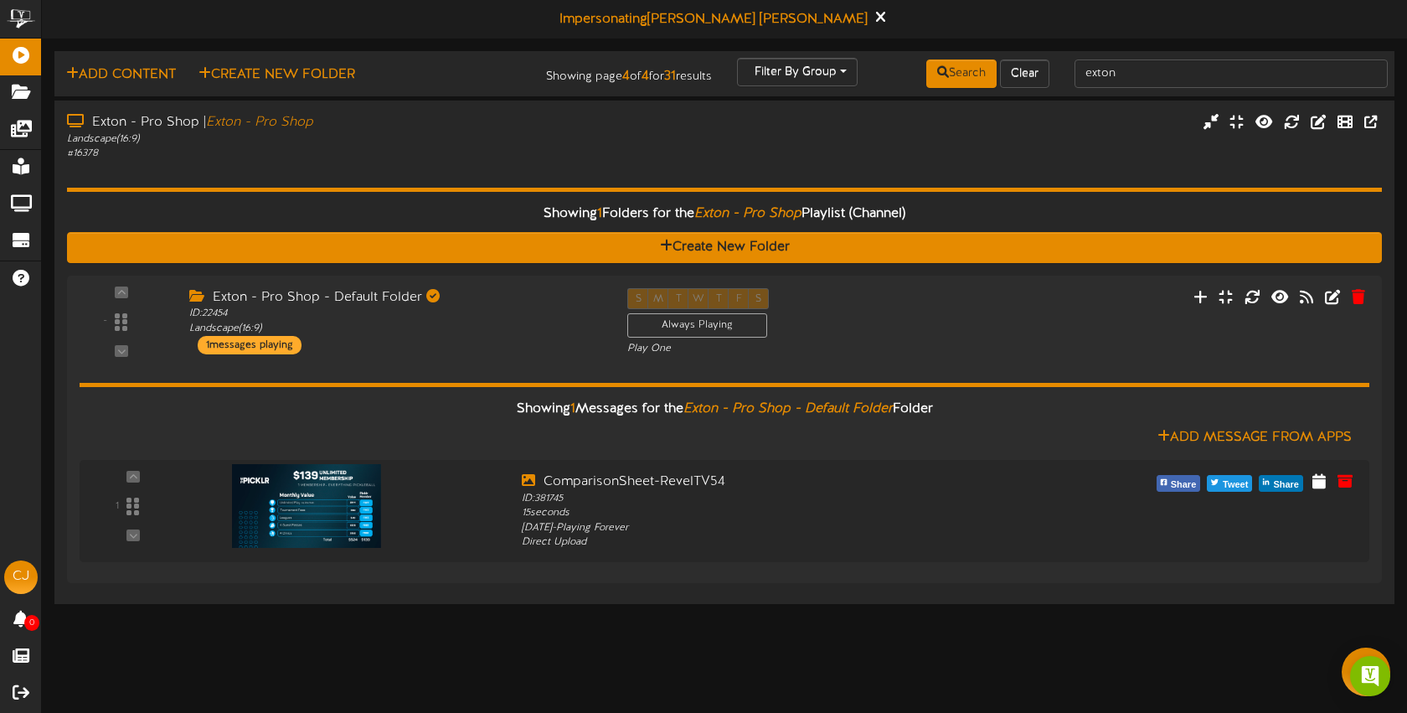
click at [823, 608] on html "ChannelValet Playlists Folders Messages My Library Groups Devices Help CJ [PERS…" at bounding box center [703, 304] width 1407 height 608
